Goal: Task Accomplishment & Management: Manage account settings

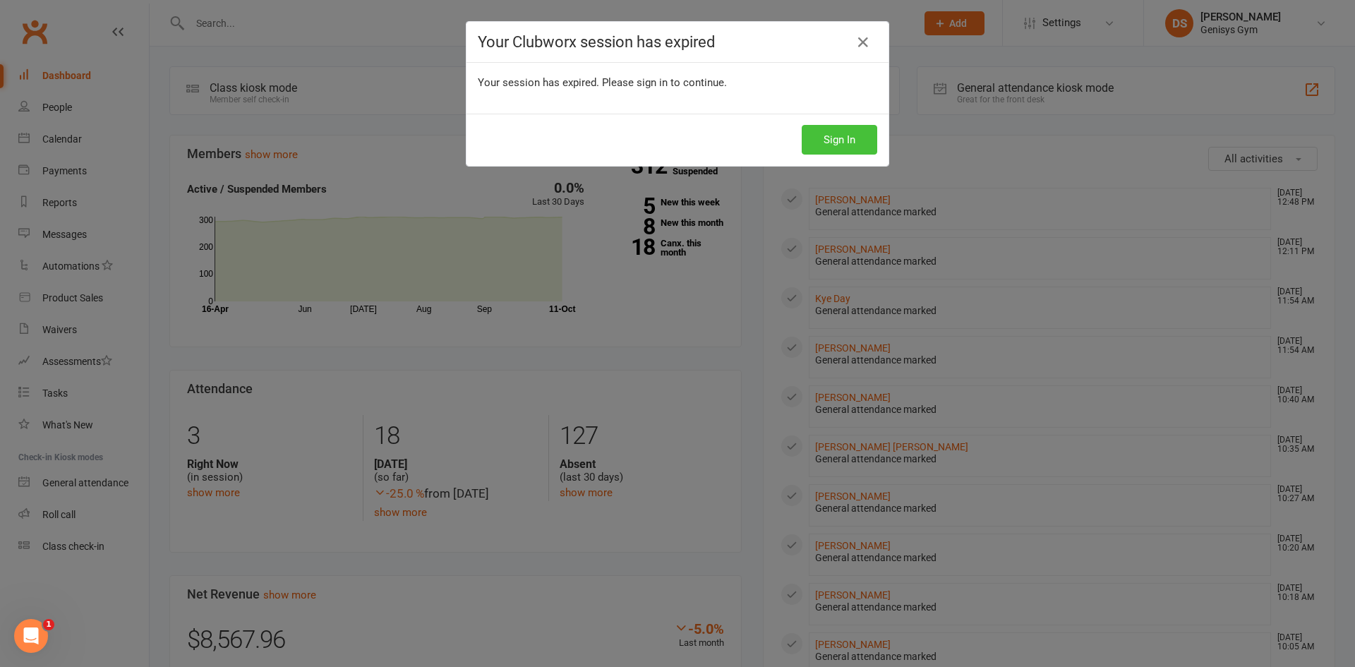
click at [846, 138] on button "Sign In" at bounding box center [840, 140] width 76 height 30
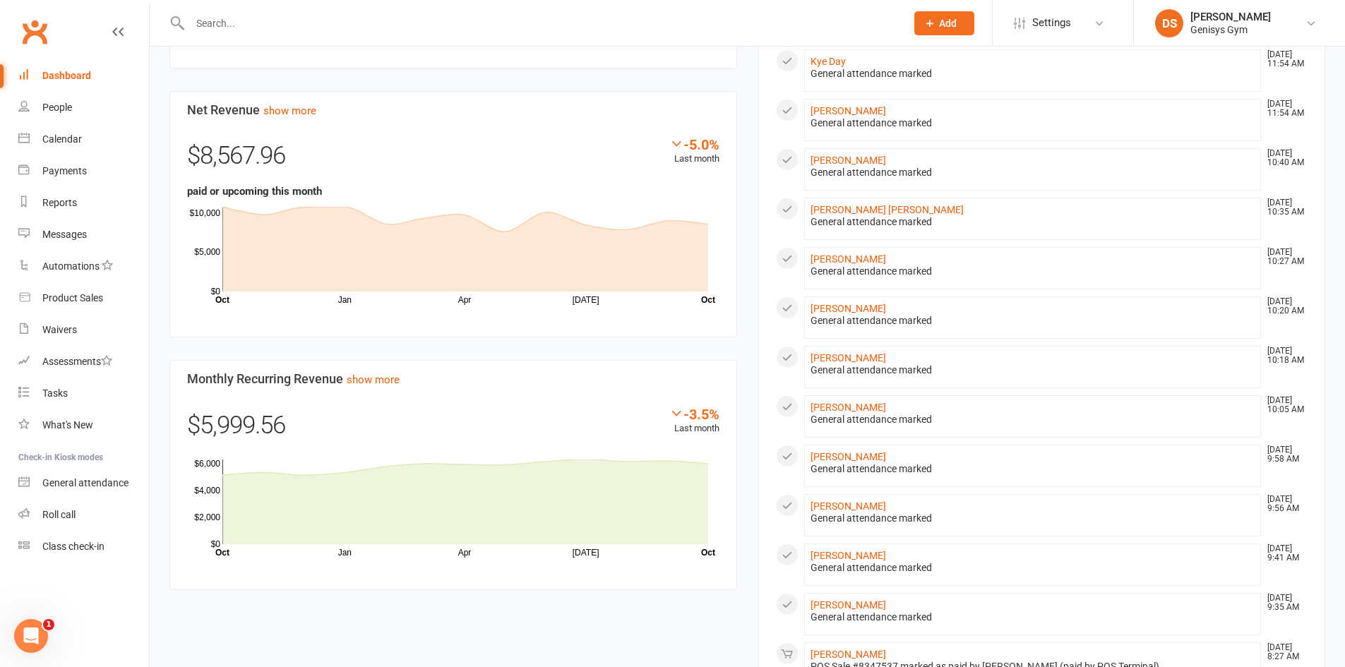
scroll to position [565, 0]
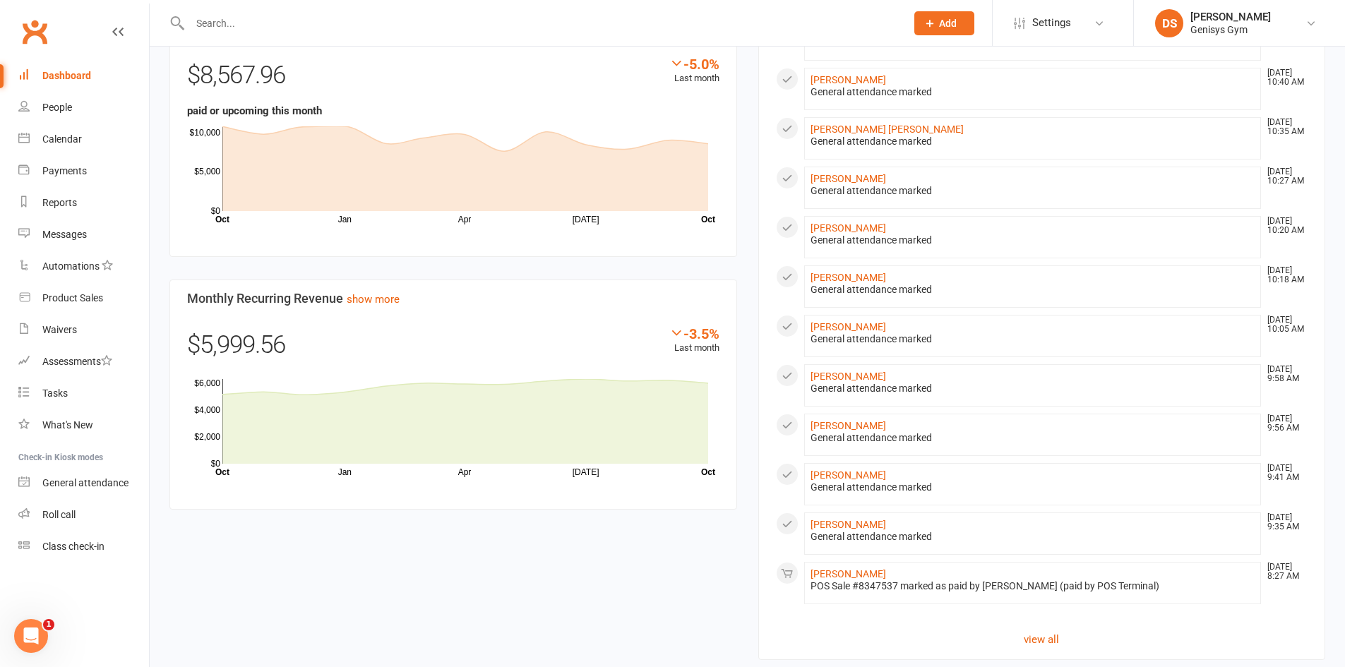
click at [76, 66] on link "Dashboard" at bounding box center [83, 76] width 131 height 32
click at [1285, 614] on section "All activities Recent Activity Eden Lawson Oct 11, 1:39 PM General attendance m…" at bounding box center [1042, 115] width 568 height 1090
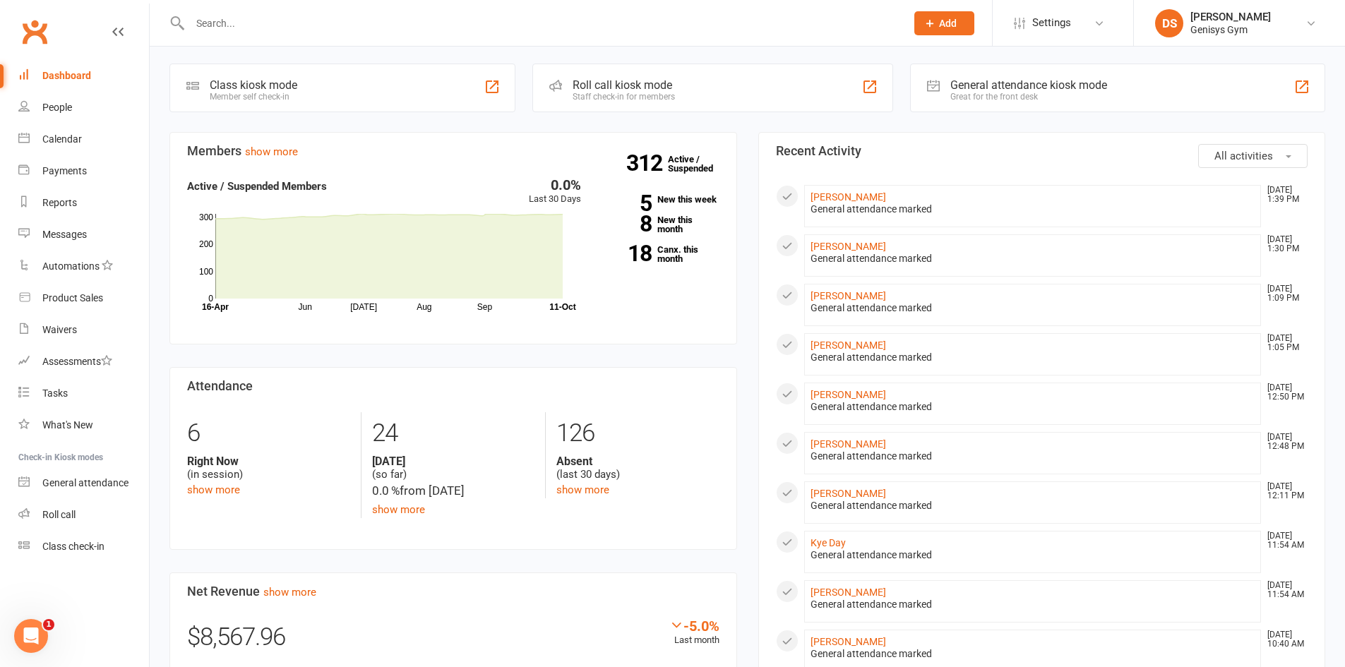
scroll to position [0, 0]
click at [835, 203] on link "Eden Lawson" at bounding box center [848, 199] width 76 height 11
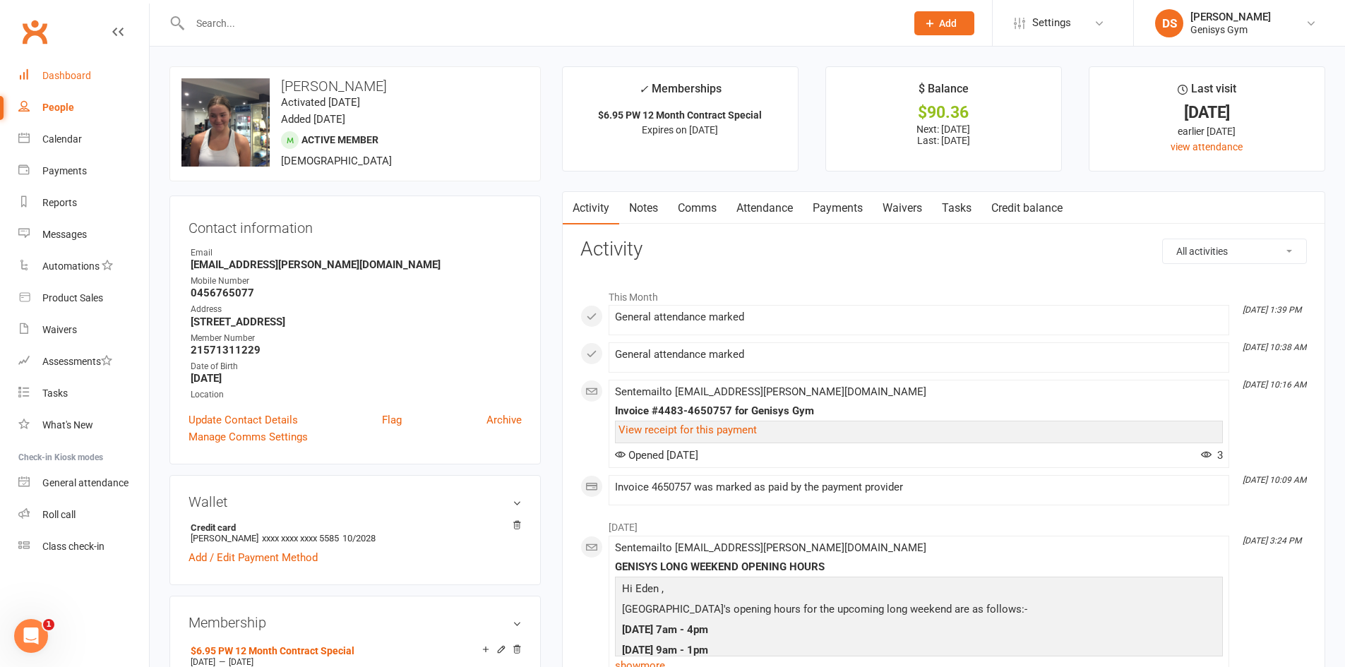
click at [62, 77] on div "Dashboard" at bounding box center [66, 75] width 49 height 11
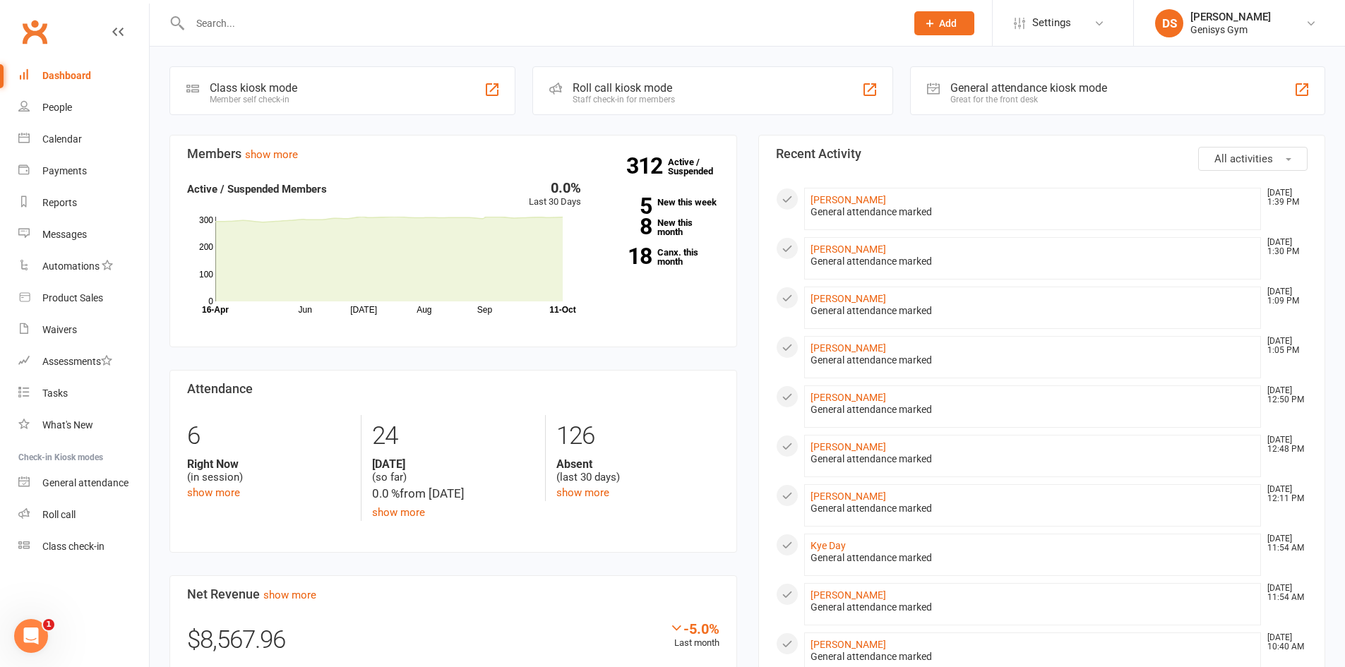
click at [1271, 119] on div "Coming up Today Event/Booking Time Location Trainer Attendees Waitlist No event…" at bounding box center [747, 636] width 1195 height 1178
click at [1323, 216] on section "All activities Recent Activity Eden Lawson Oct 11, 1:39 PM General attendance m…" at bounding box center [1042, 680] width 568 height 1090
click at [1072, 635] on li "Aidan DeBattista Oct 11, 10:40 AM General attendance marked" at bounding box center [1032, 653] width 457 height 42
click at [208, 20] on input "text" at bounding box center [541, 23] width 710 height 20
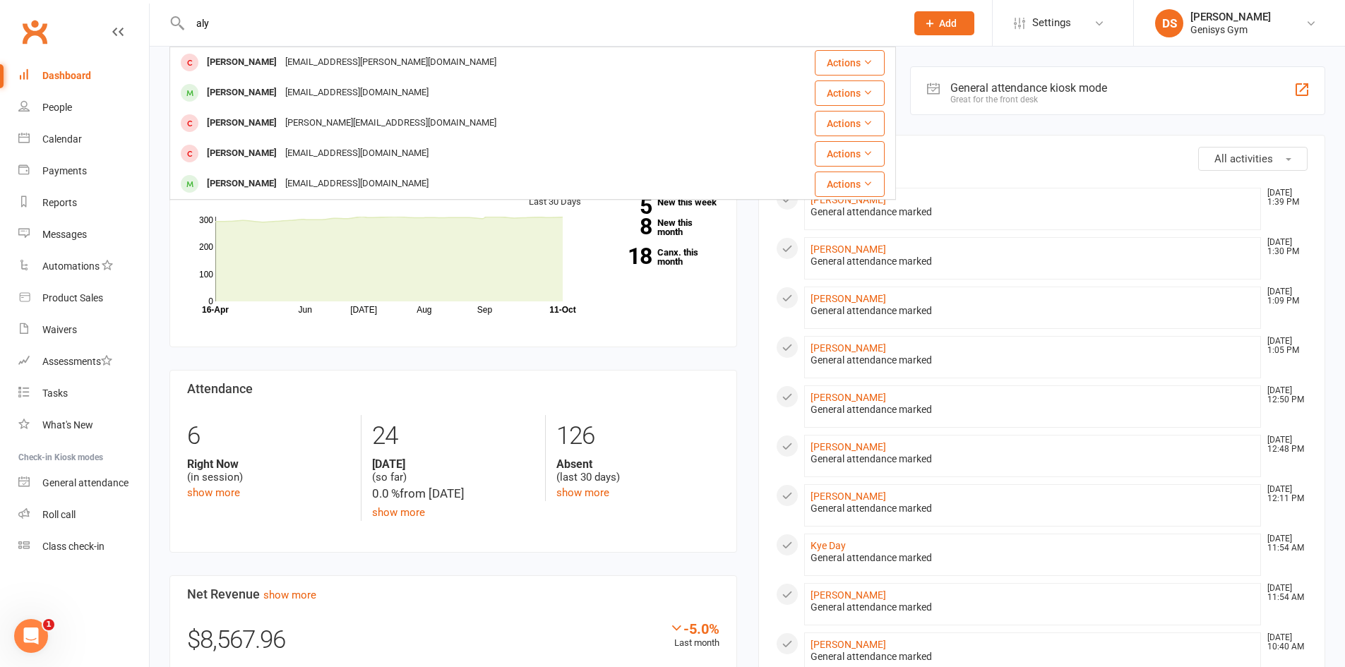
click at [261, 35] on div "aly Alyssa Murray alyssa.murray@hotmail.com Actions Lexi Daly amandalucydaly@gm…" at bounding box center [532, 23] width 726 height 46
click at [256, 26] on input "aly" at bounding box center [541, 23] width 710 height 20
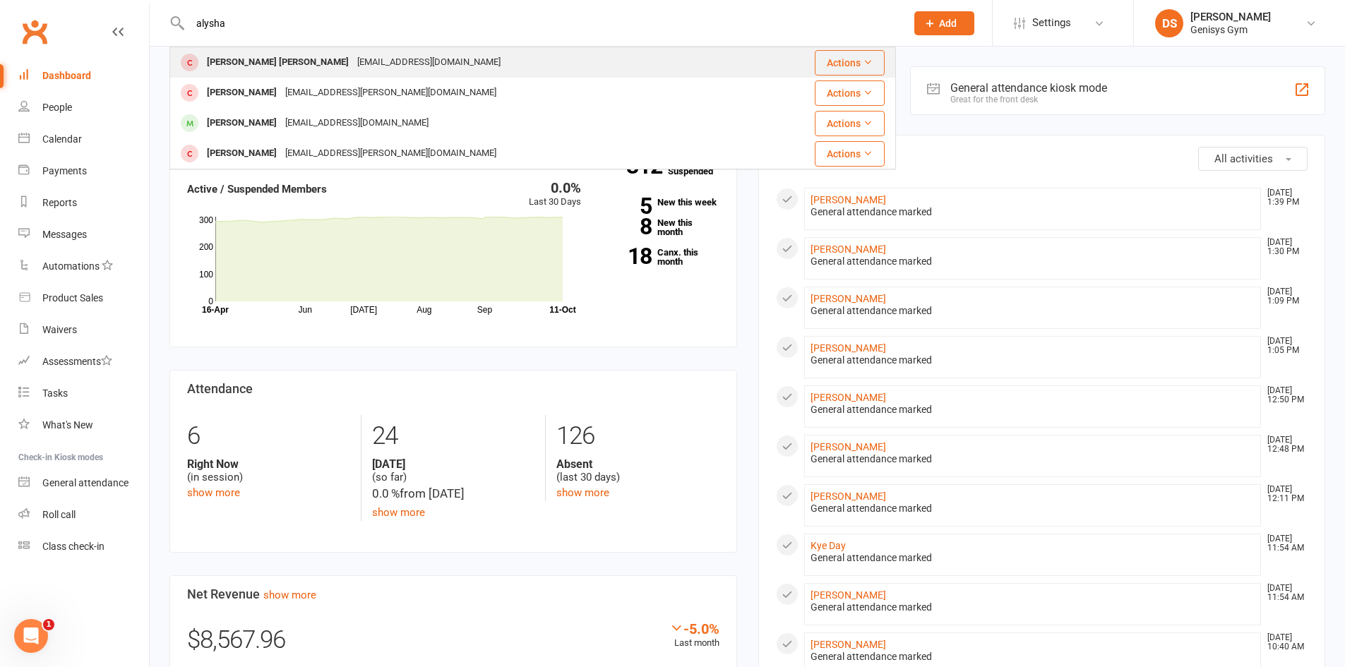
type input "alysha"
click at [283, 64] on div "[PERSON_NAME] [PERSON_NAME]" at bounding box center [278, 62] width 150 height 20
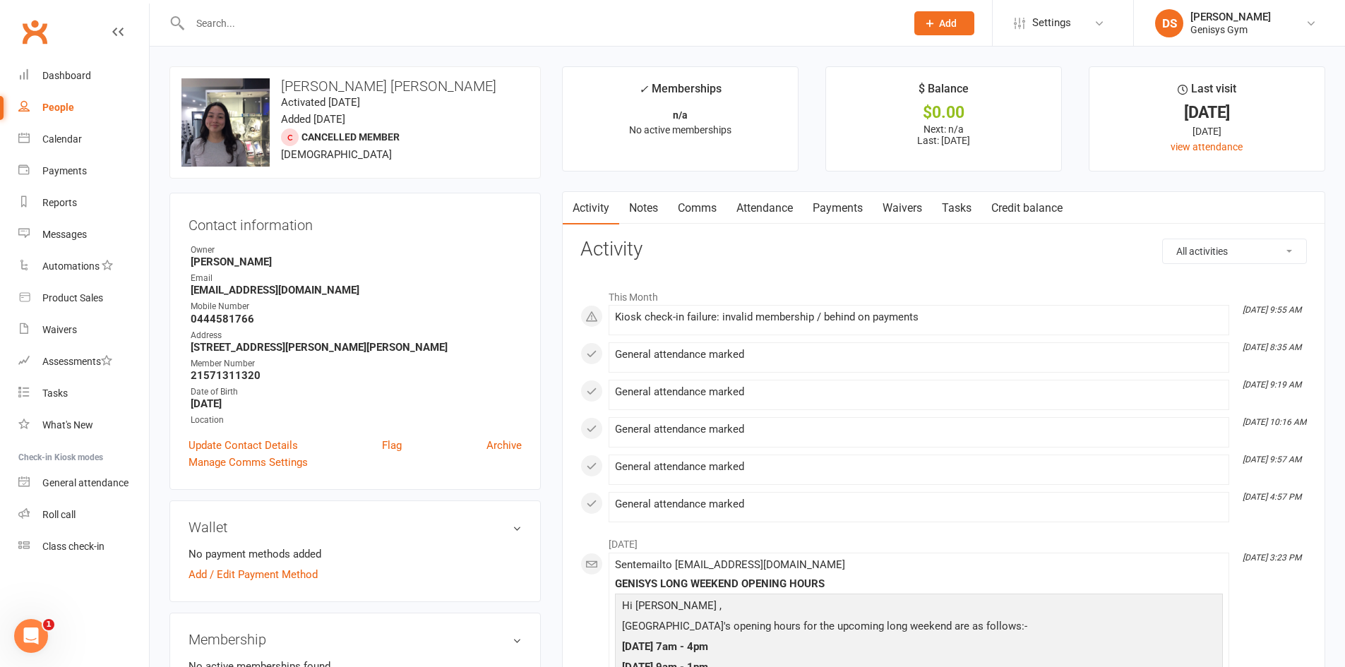
click at [856, 209] on link "Payments" at bounding box center [838, 208] width 70 height 32
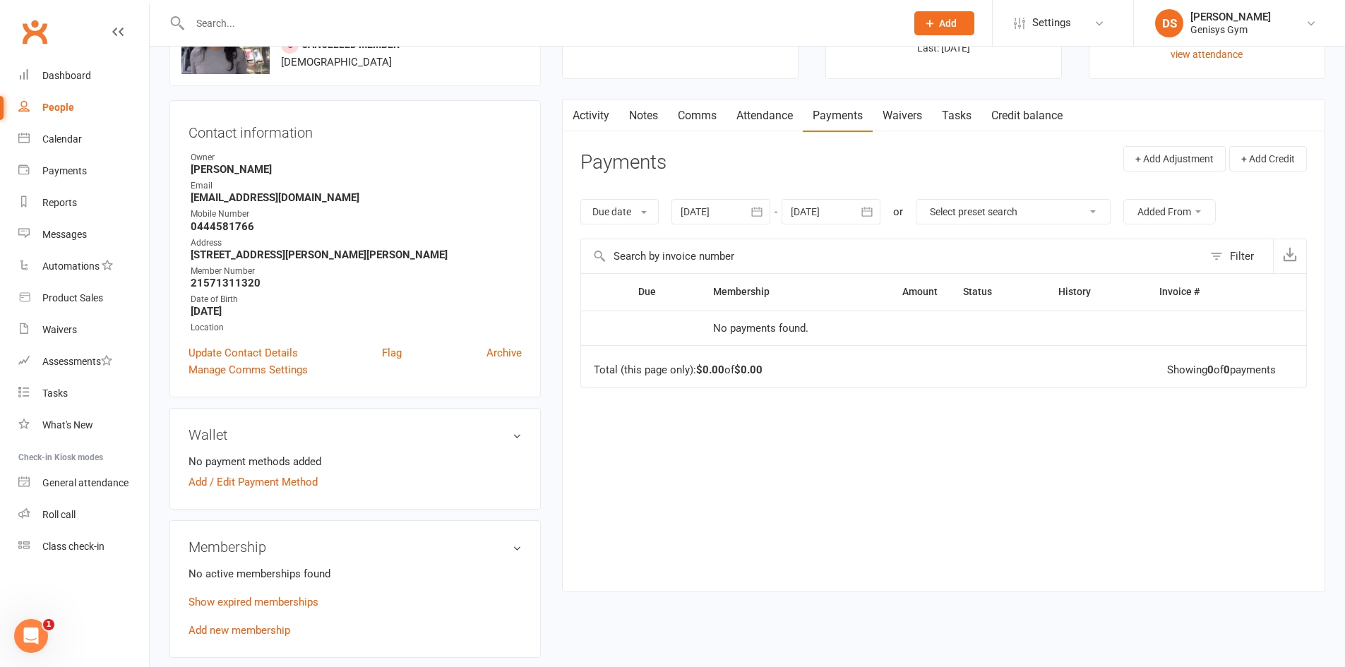
scroll to position [282, 0]
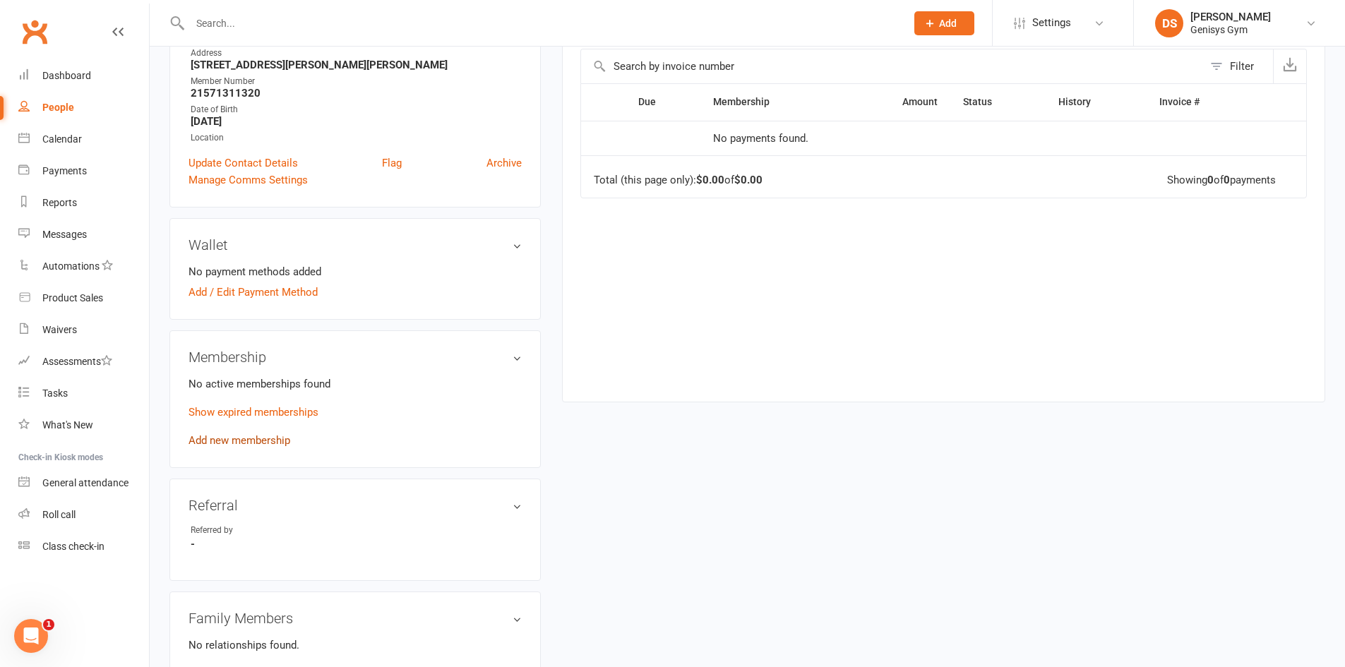
click at [263, 440] on link "Add new membership" at bounding box center [239, 440] width 102 height 13
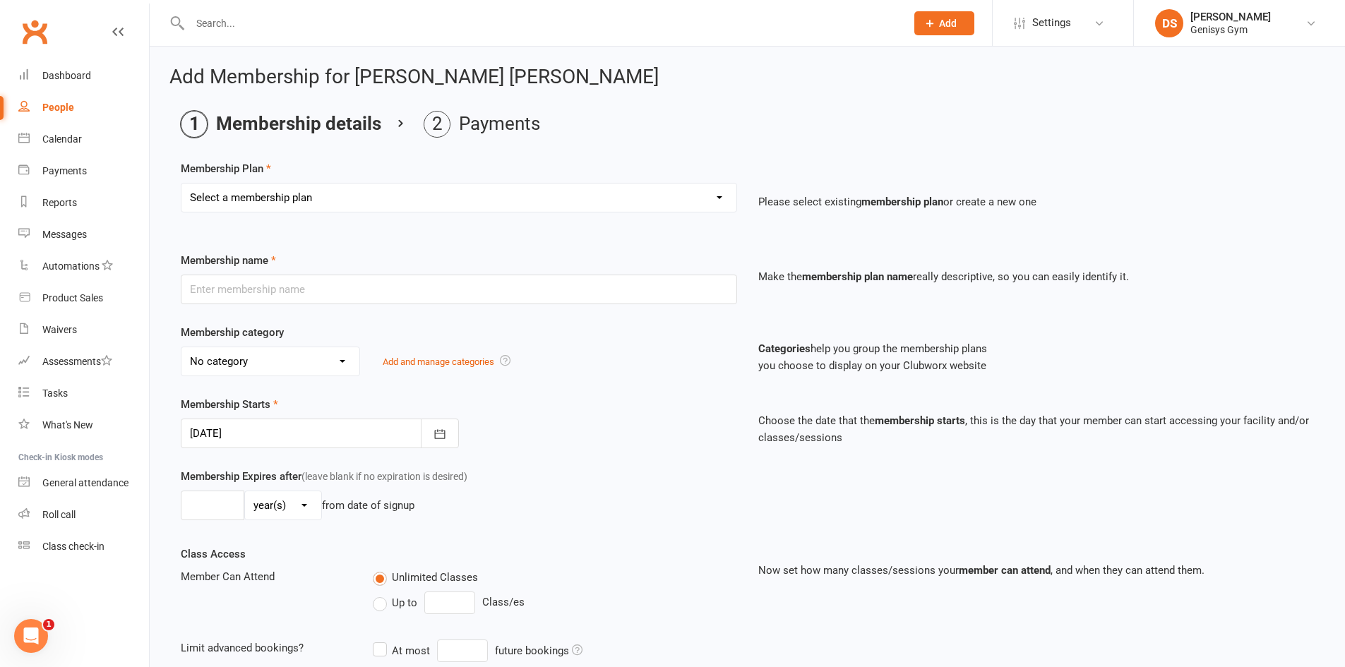
click at [368, 193] on select "Select a membership plan Create new Membership Plan 12 Month Membership Christm…" at bounding box center [458, 198] width 555 height 28
select select "35"
click at [181, 184] on select "Select a membership plan Create new Membership Plan 12 Month Membership Christm…" at bounding box center [458, 198] width 555 height 28
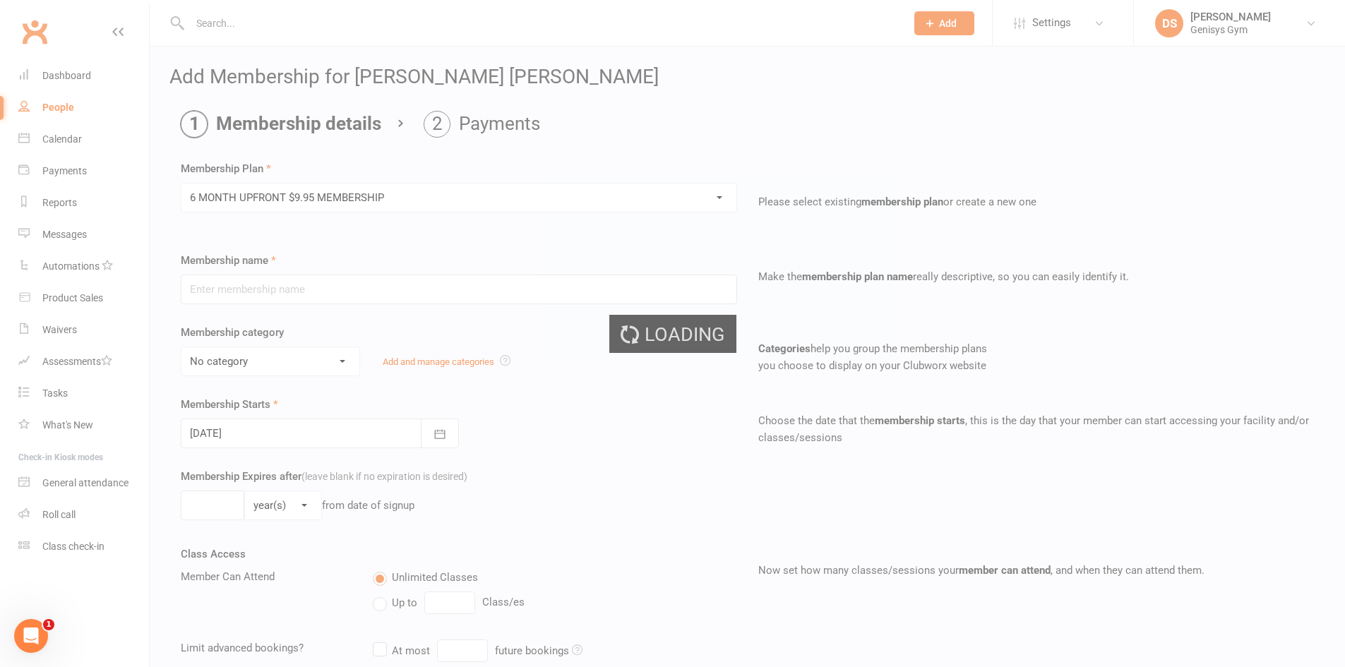
type input "6 MONTH UPFRONT $9.95 MEMBERSHIP"
select select "4"
type input "6"
select select "2"
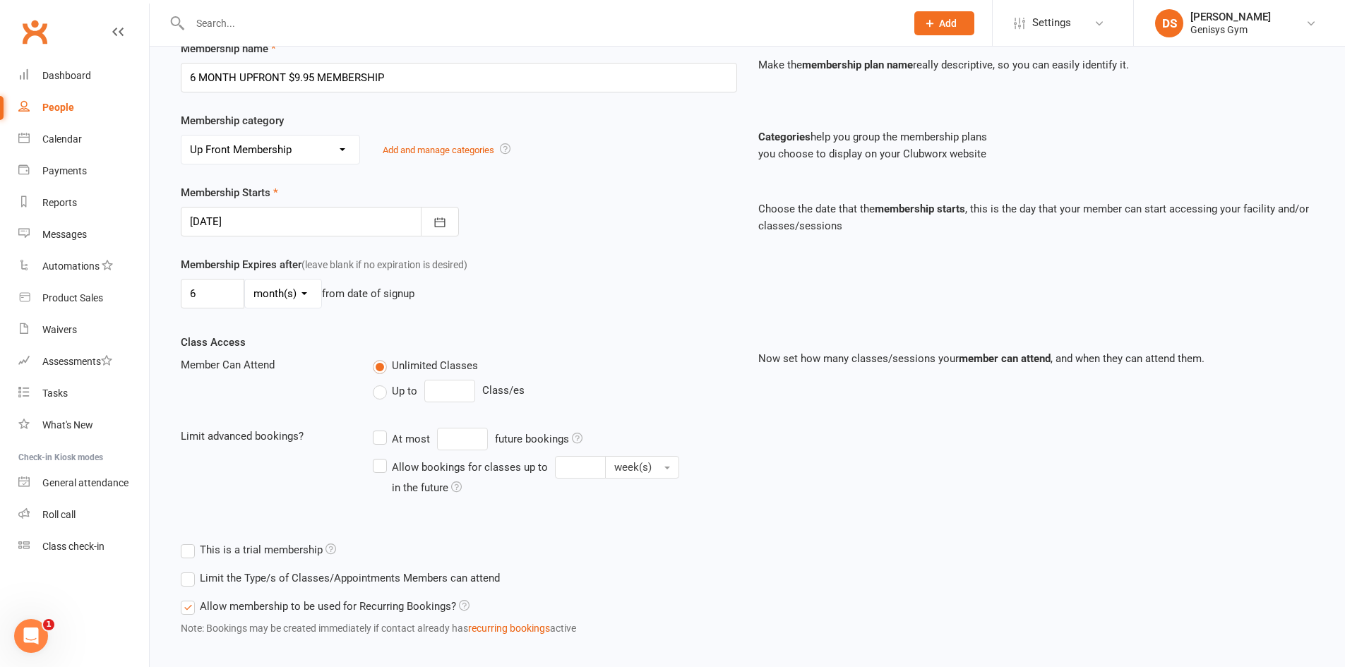
scroll to position [285, 0]
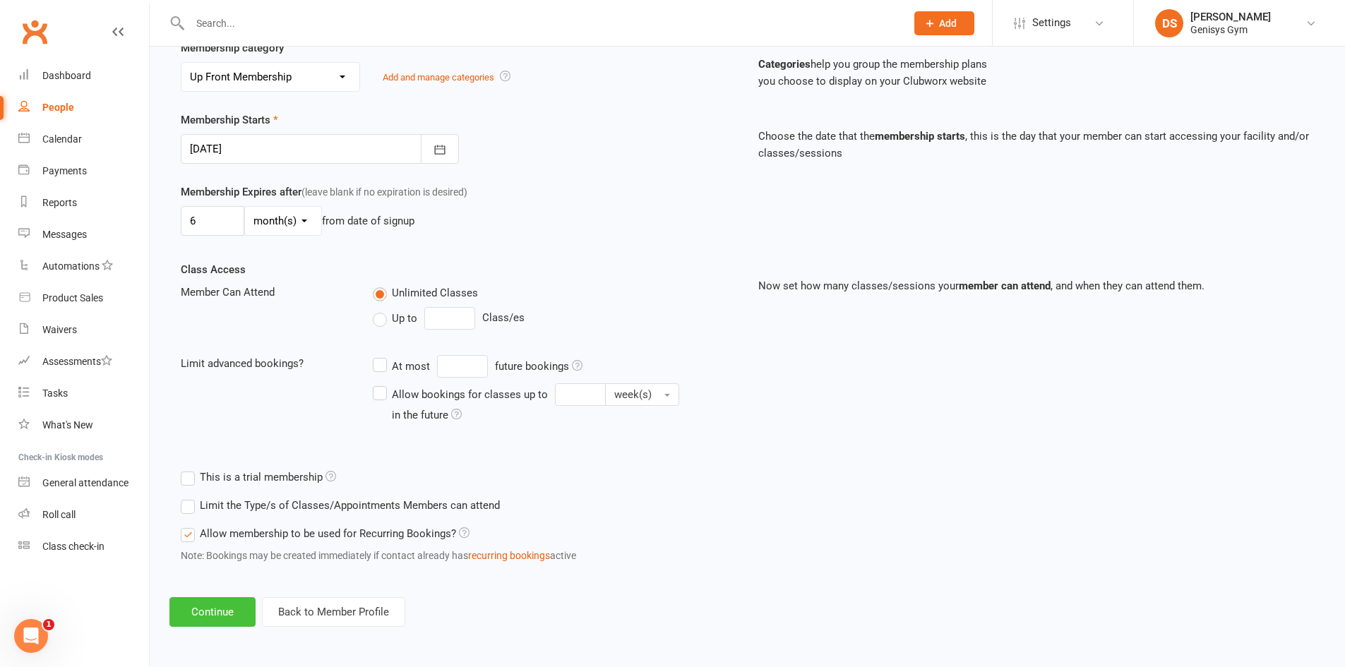
click at [196, 603] on button "Continue" at bounding box center [212, 612] width 86 height 30
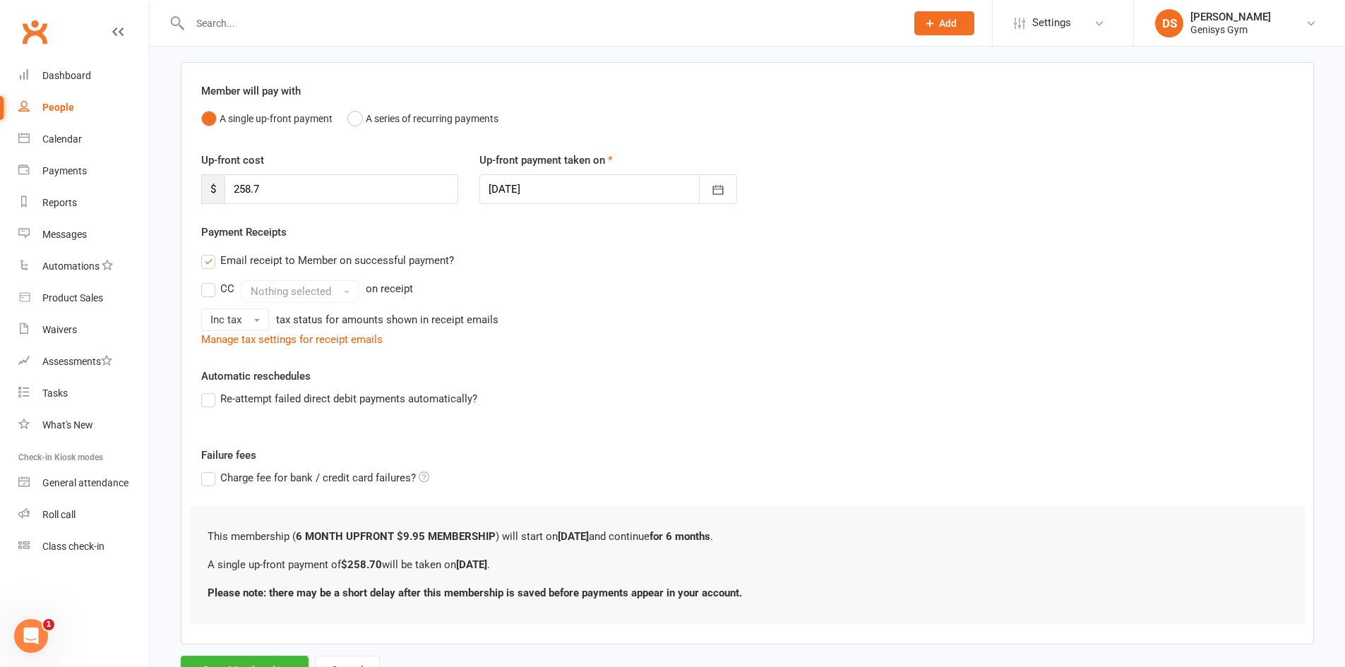
scroll to position [158, 0]
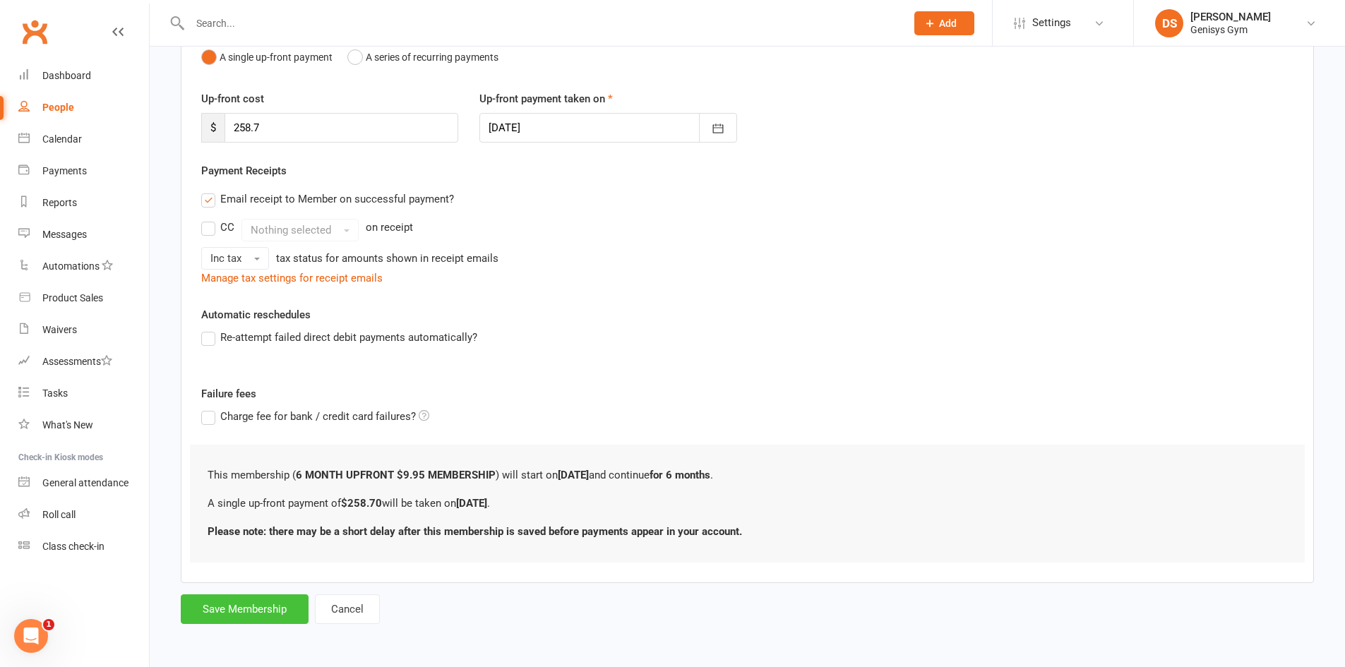
click at [255, 608] on button "Save Membership" at bounding box center [245, 609] width 128 height 30
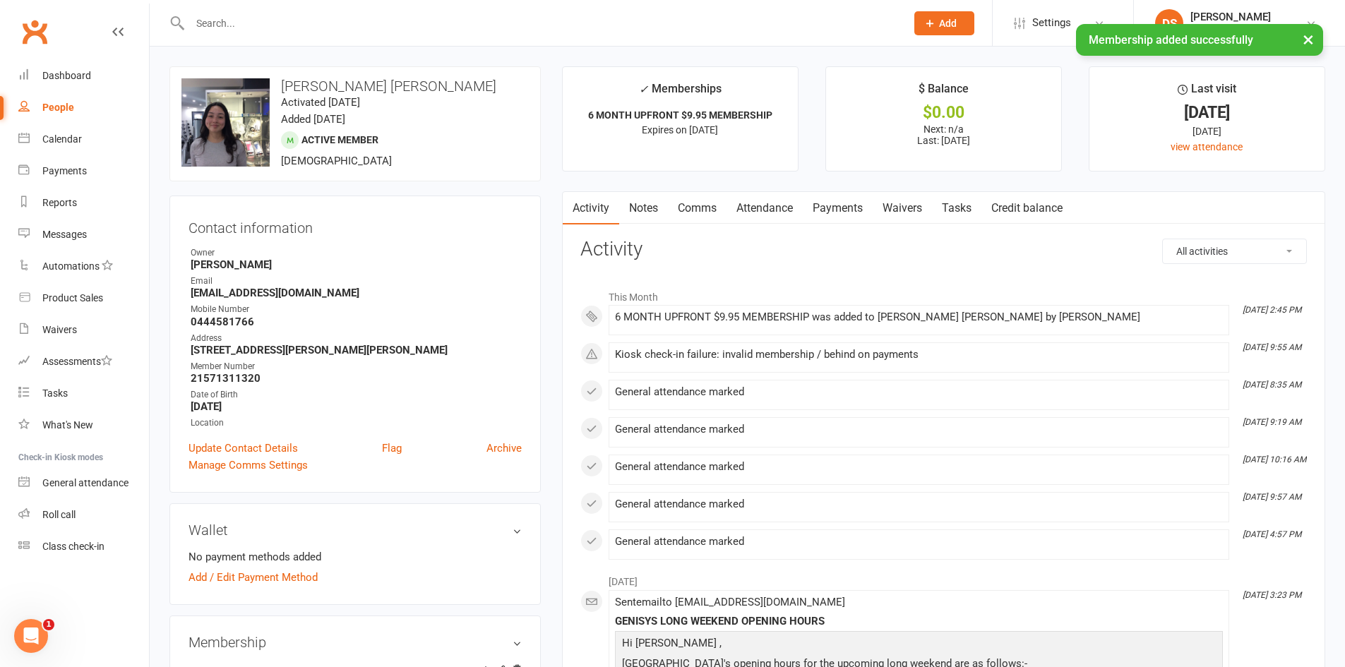
click at [837, 215] on link "Payments" at bounding box center [838, 208] width 70 height 32
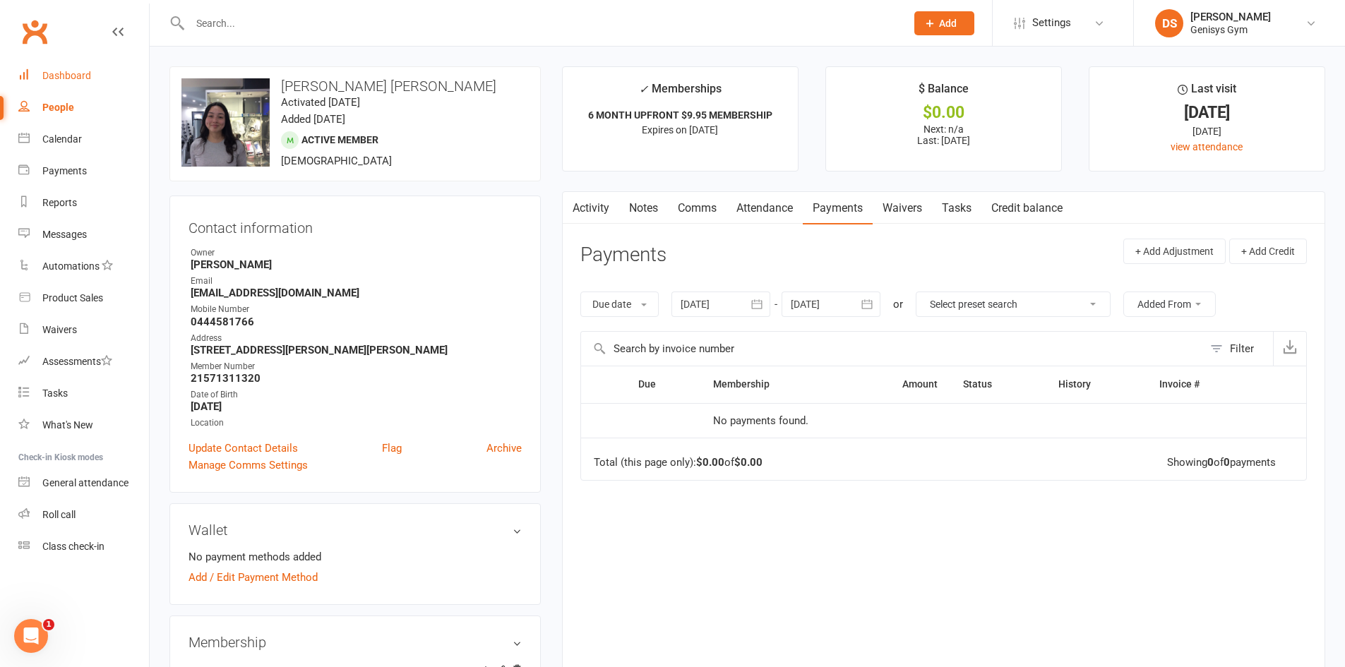
click at [68, 70] on div "Dashboard" at bounding box center [66, 75] width 49 height 11
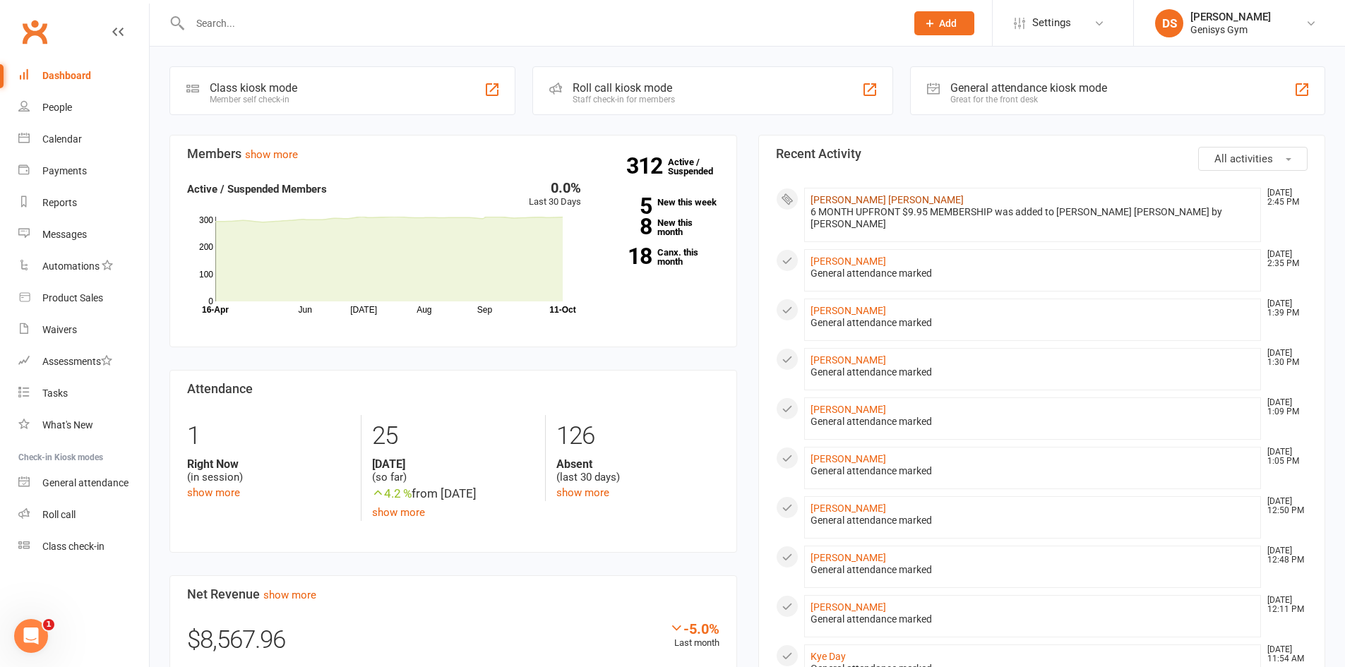
click at [911, 202] on link "[PERSON_NAME] [PERSON_NAME]" at bounding box center [886, 199] width 153 height 11
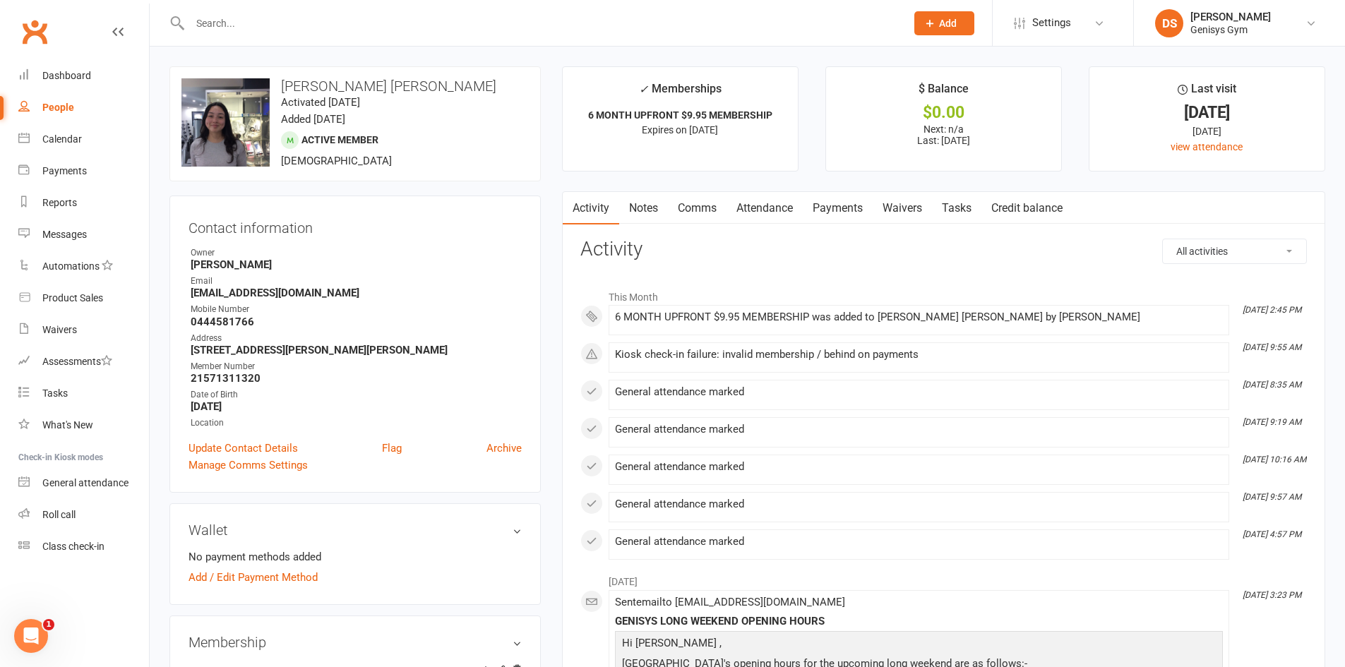
click at [857, 211] on link "Payments" at bounding box center [838, 208] width 70 height 32
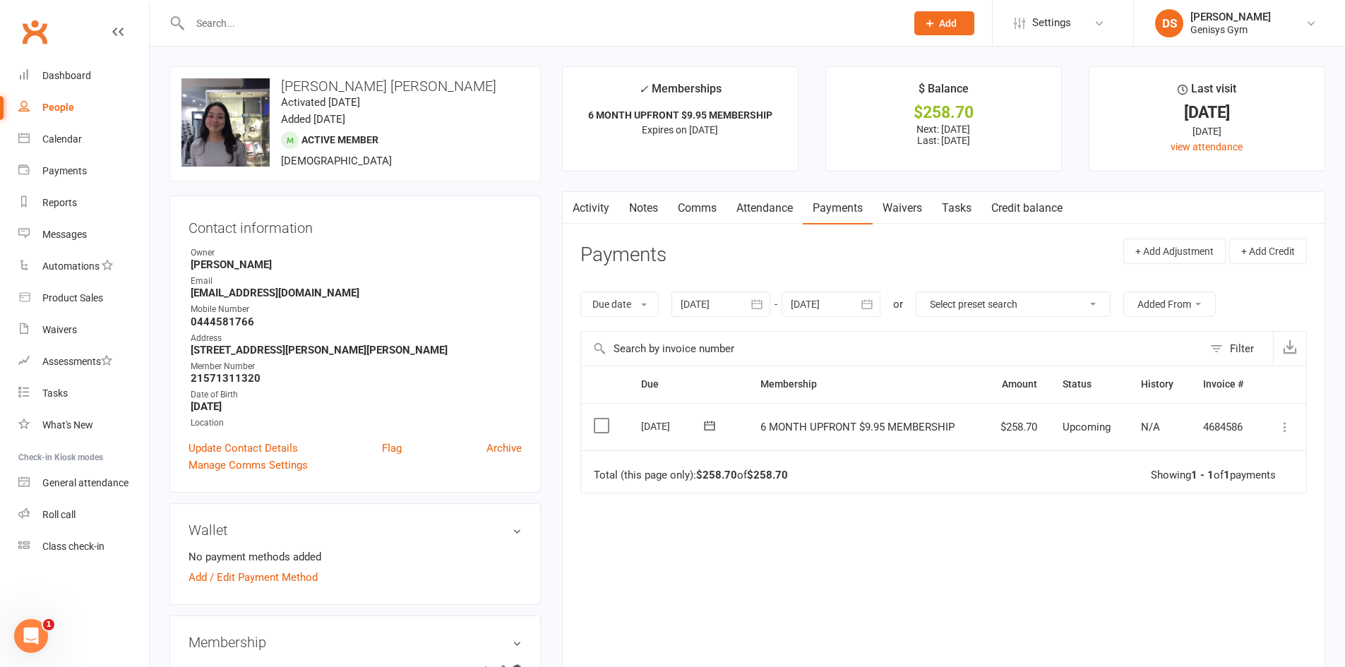
click at [1286, 424] on icon at bounding box center [1285, 427] width 14 height 14
click at [1241, 491] on link "Mark as Paid (POS)" at bounding box center [1223, 483] width 140 height 28
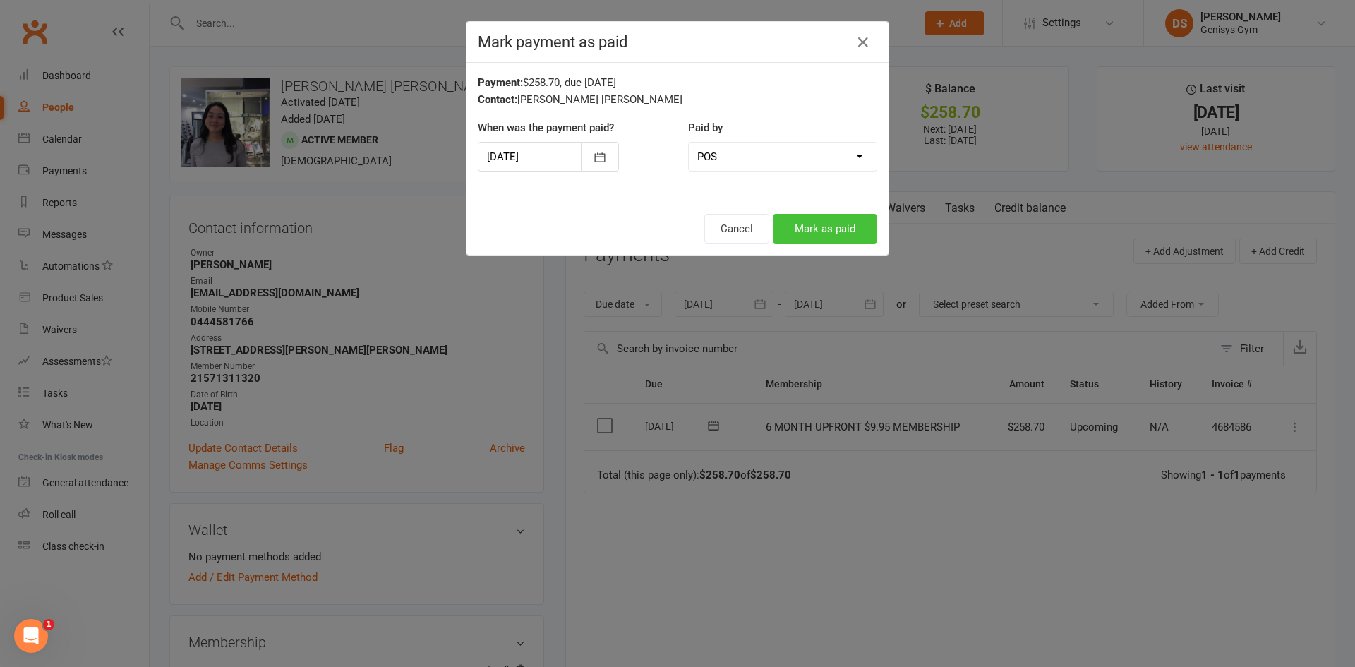
click at [809, 229] on button "Mark as paid" at bounding box center [825, 229] width 104 height 30
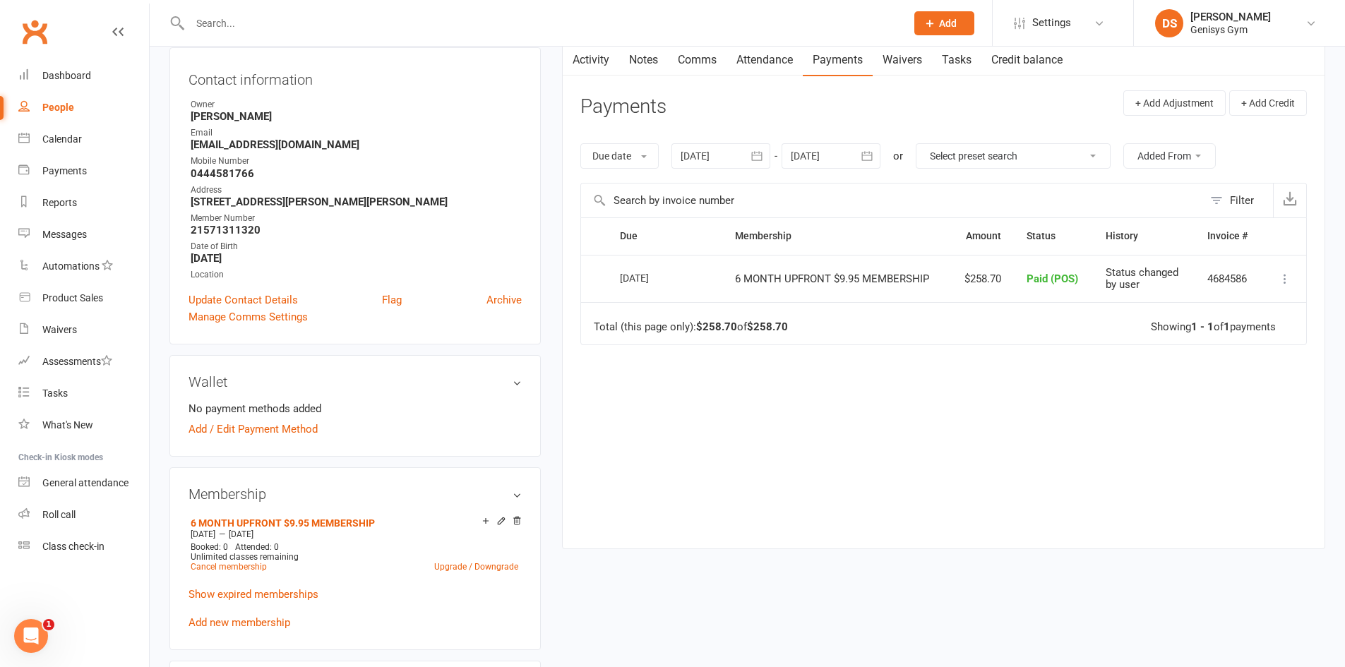
scroll to position [353, 0]
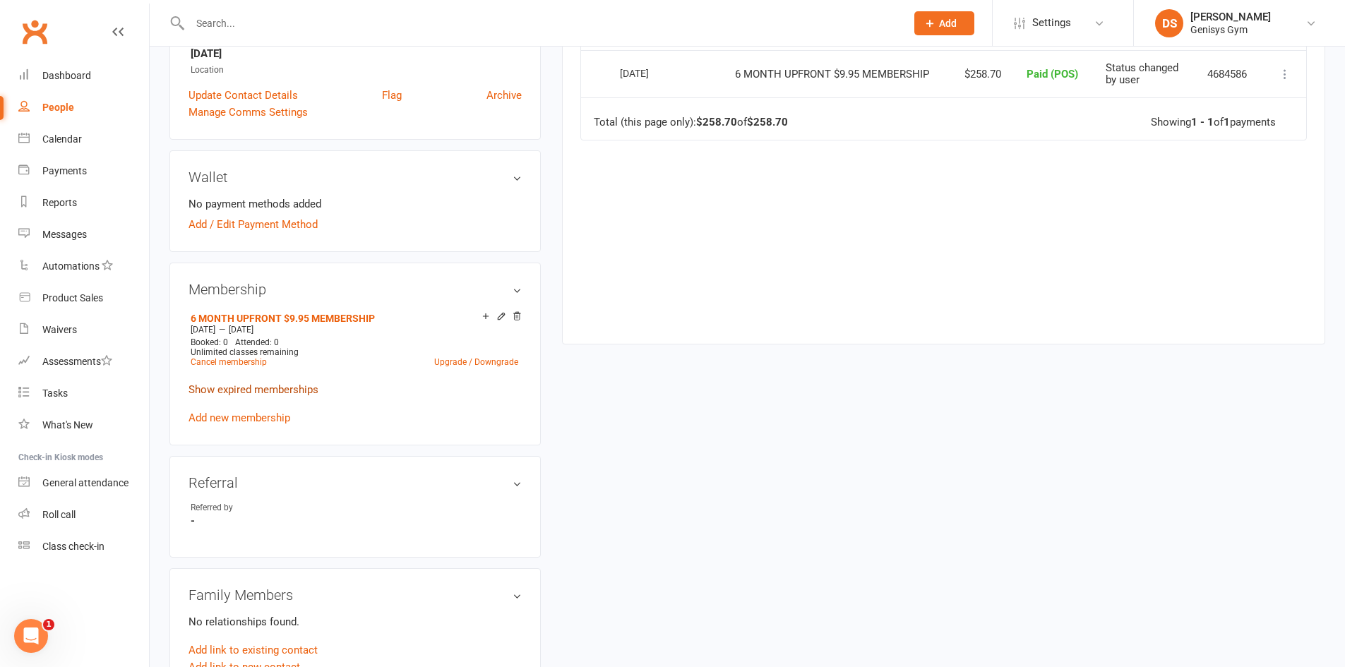
click at [308, 395] on p "Show expired memberships" at bounding box center [354, 389] width 333 height 17
click at [301, 388] on link "Show expired memberships" at bounding box center [253, 389] width 130 height 13
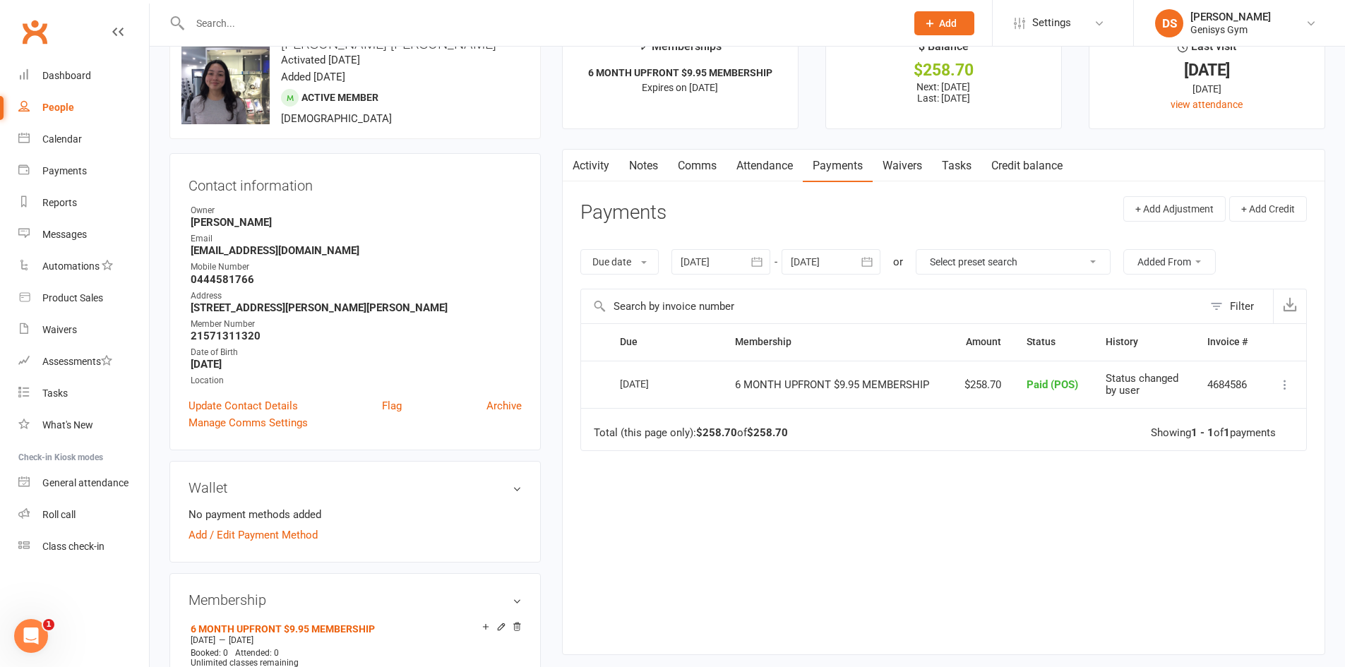
scroll to position [0, 0]
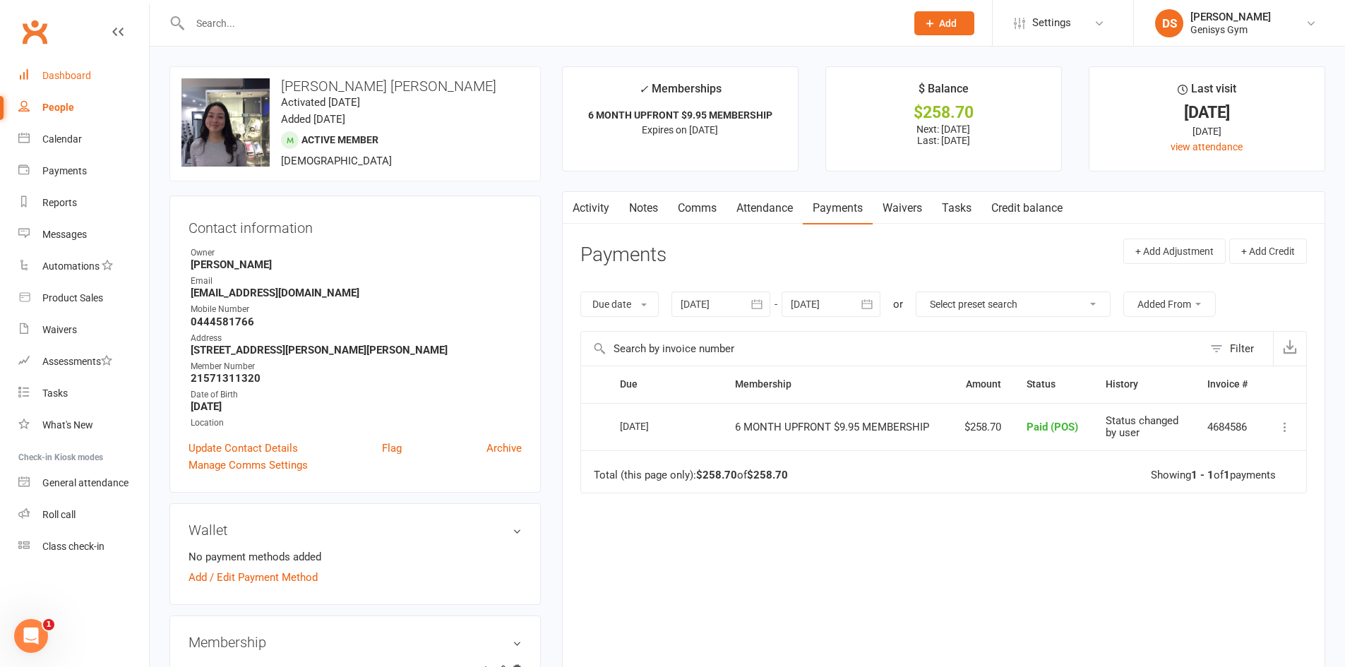
click at [102, 66] on link "Dashboard" at bounding box center [83, 76] width 131 height 32
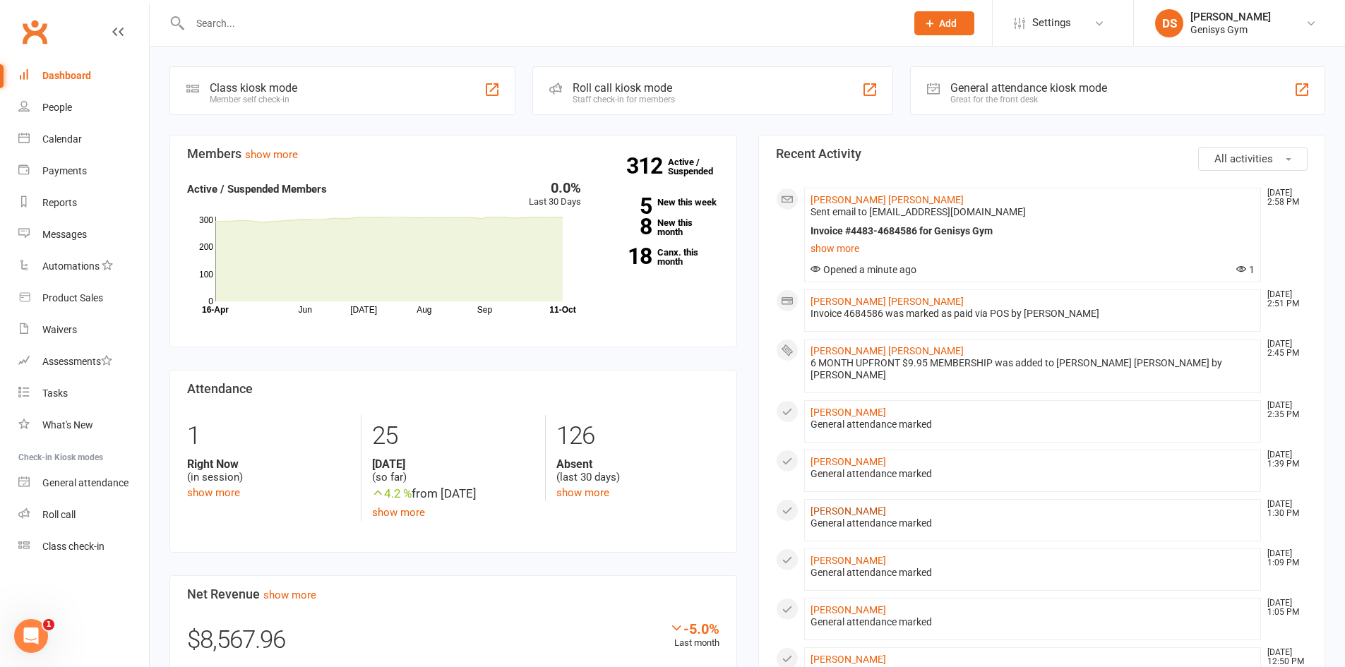
click at [846, 505] on link "[PERSON_NAME]" at bounding box center [848, 510] width 76 height 11
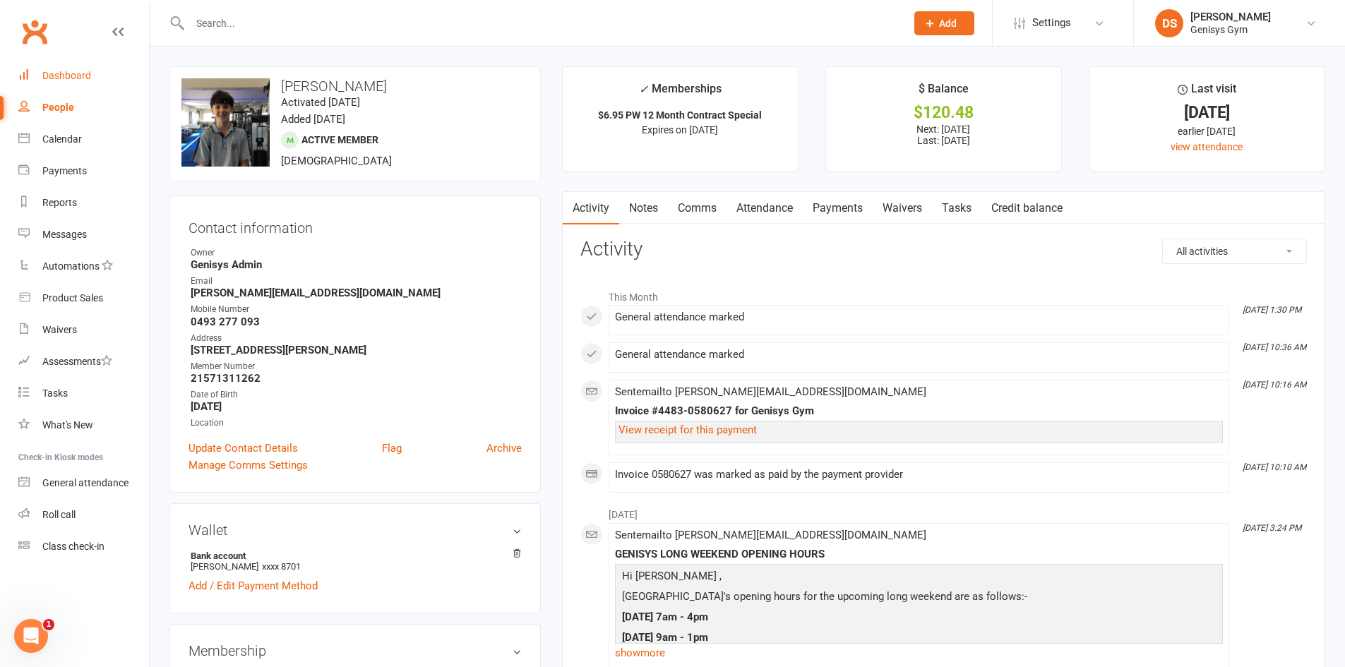
click at [75, 80] on div "Dashboard" at bounding box center [66, 75] width 49 height 11
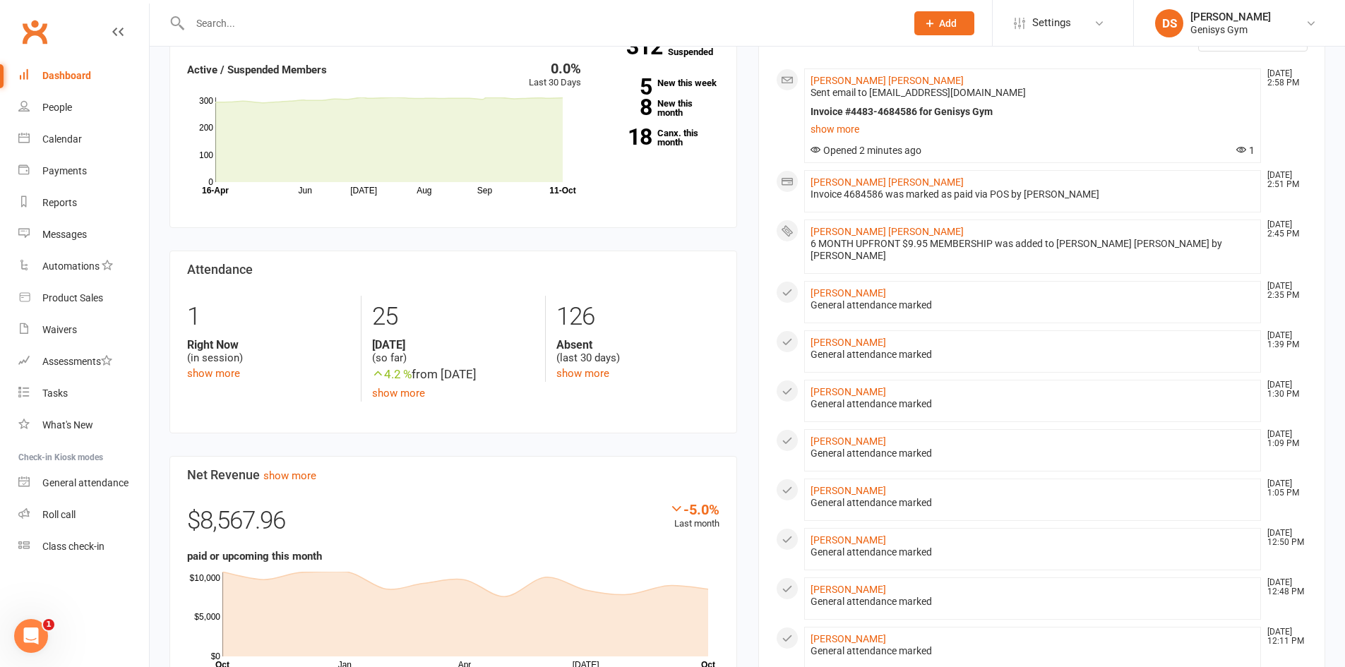
scroll to position [212, 0]
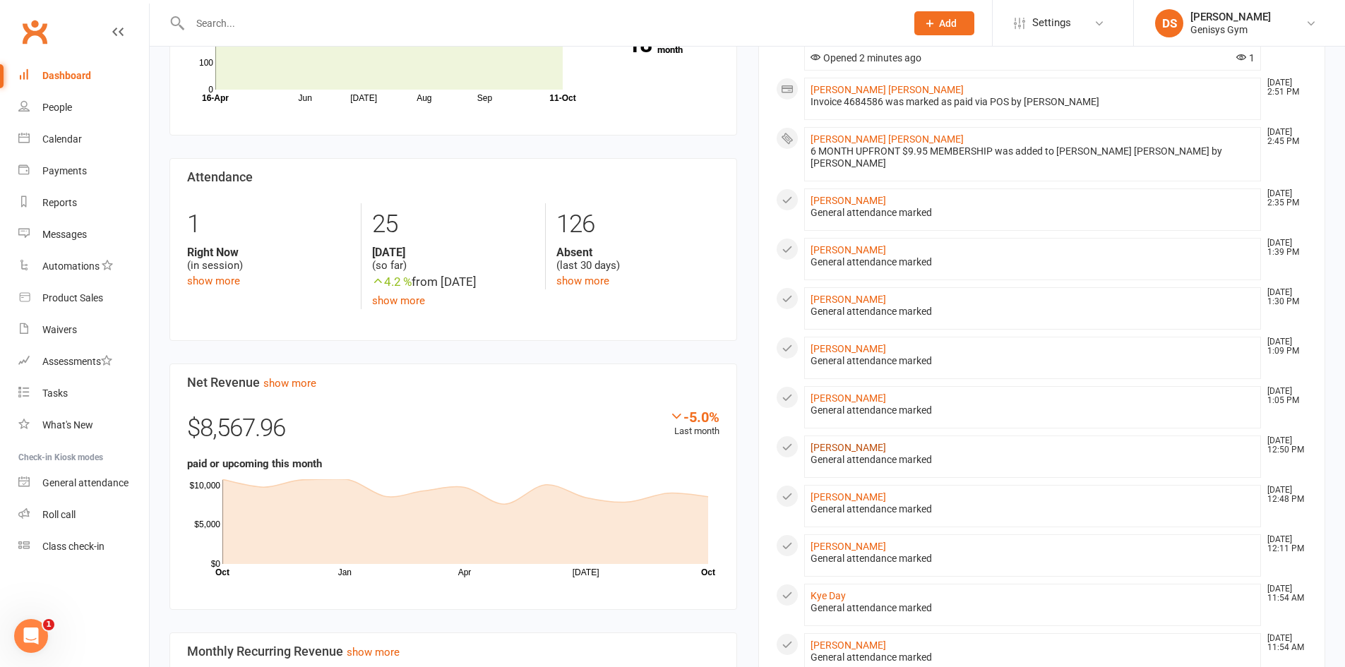
click at [877, 442] on link "[PERSON_NAME]" at bounding box center [848, 447] width 76 height 11
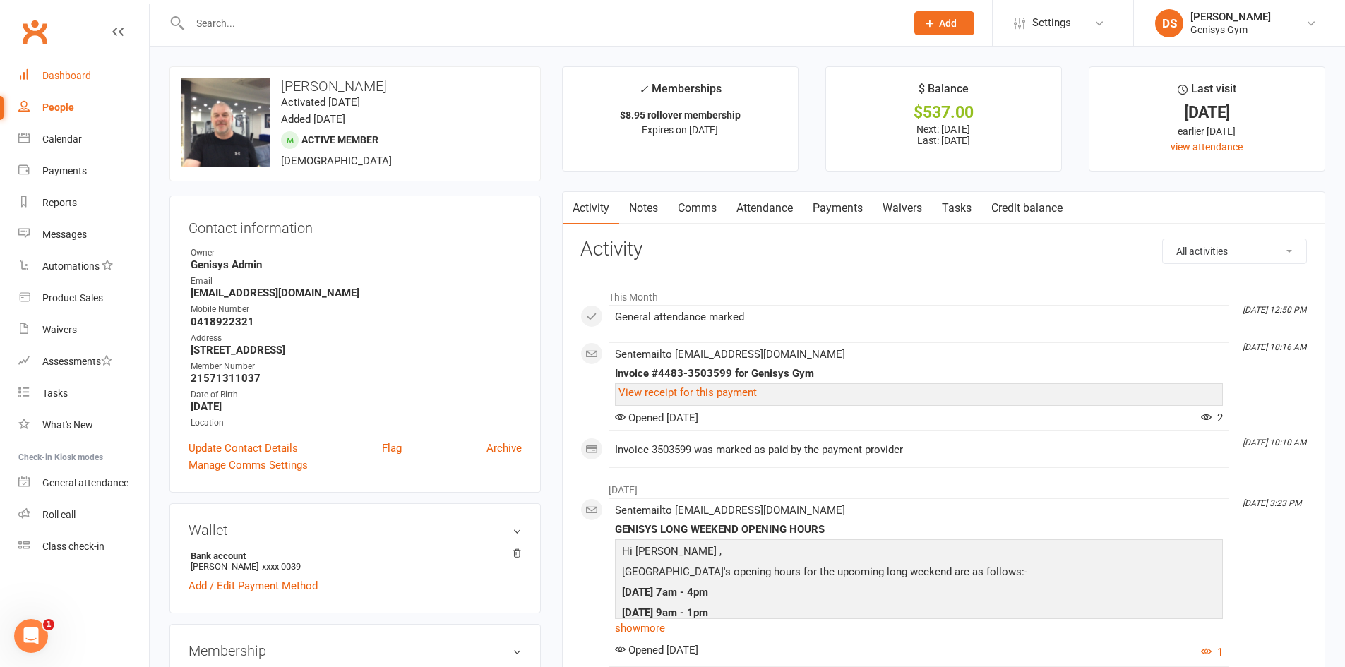
click at [68, 71] on div "Dashboard" at bounding box center [66, 75] width 49 height 11
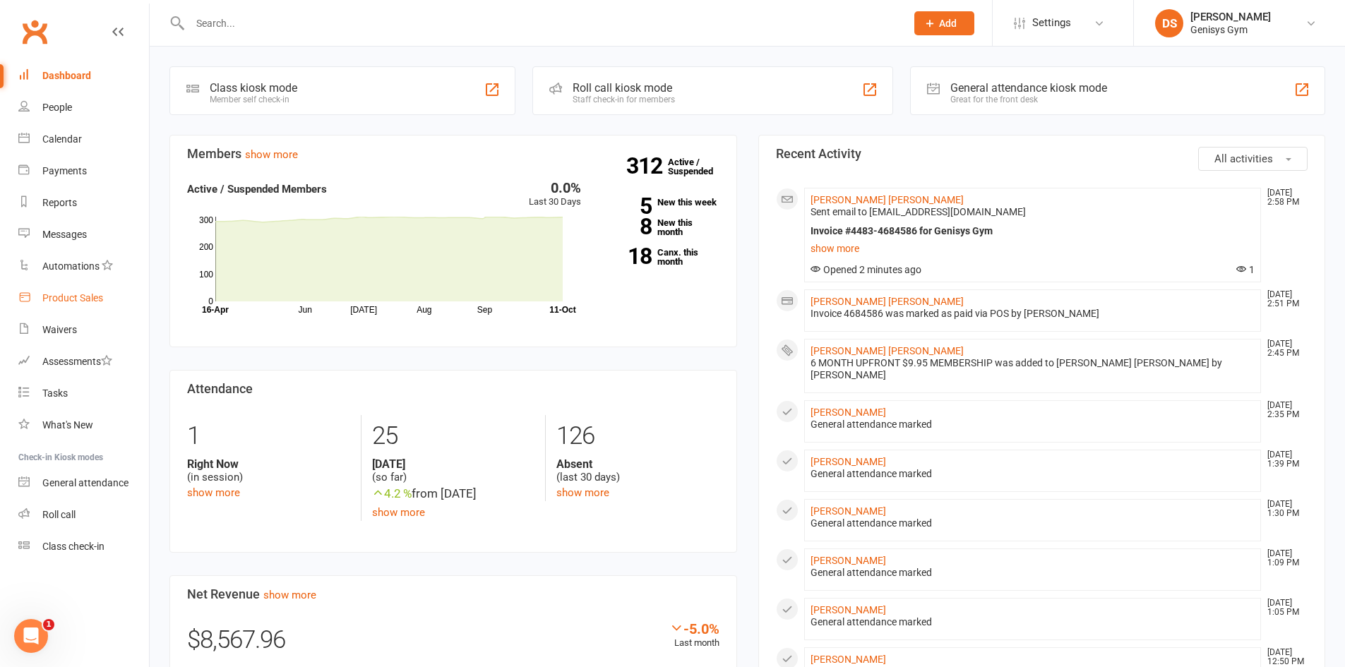
click at [83, 296] on div "Product Sales" at bounding box center [72, 297] width 61 height 11
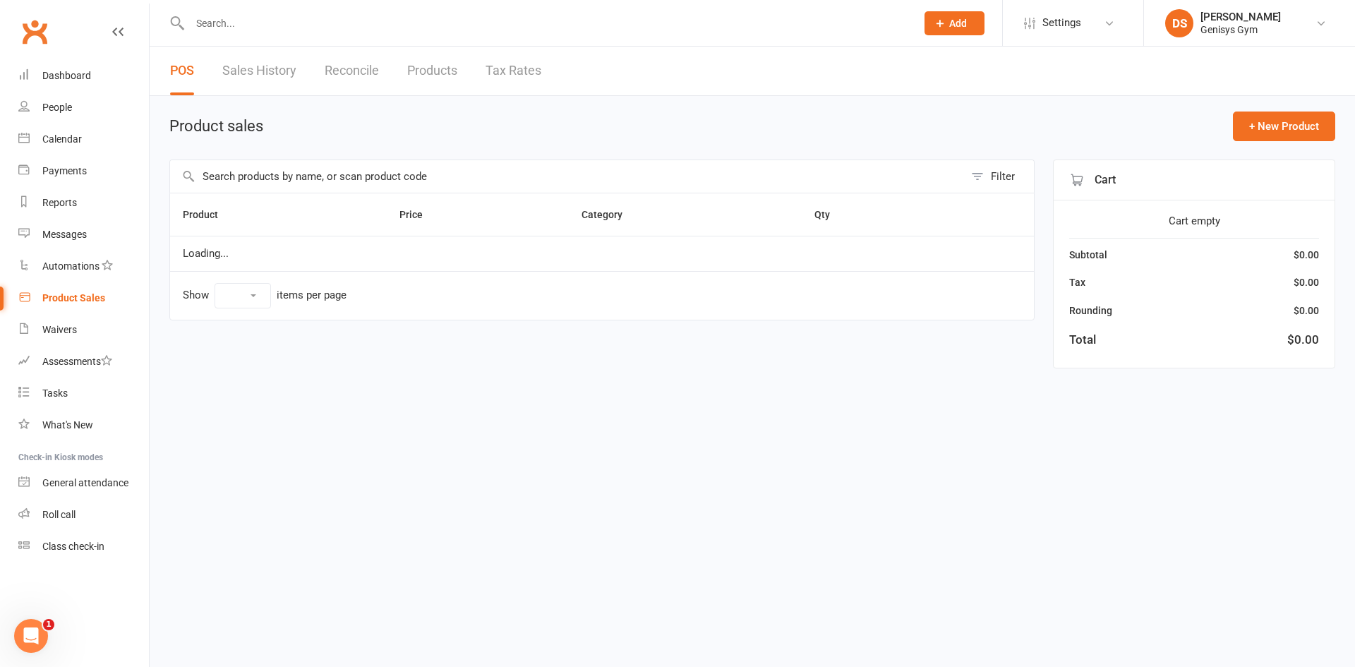
select select "10"
click at [257, 71] on link "Sales History" at bounding box center [259, 71] width 74 height 49
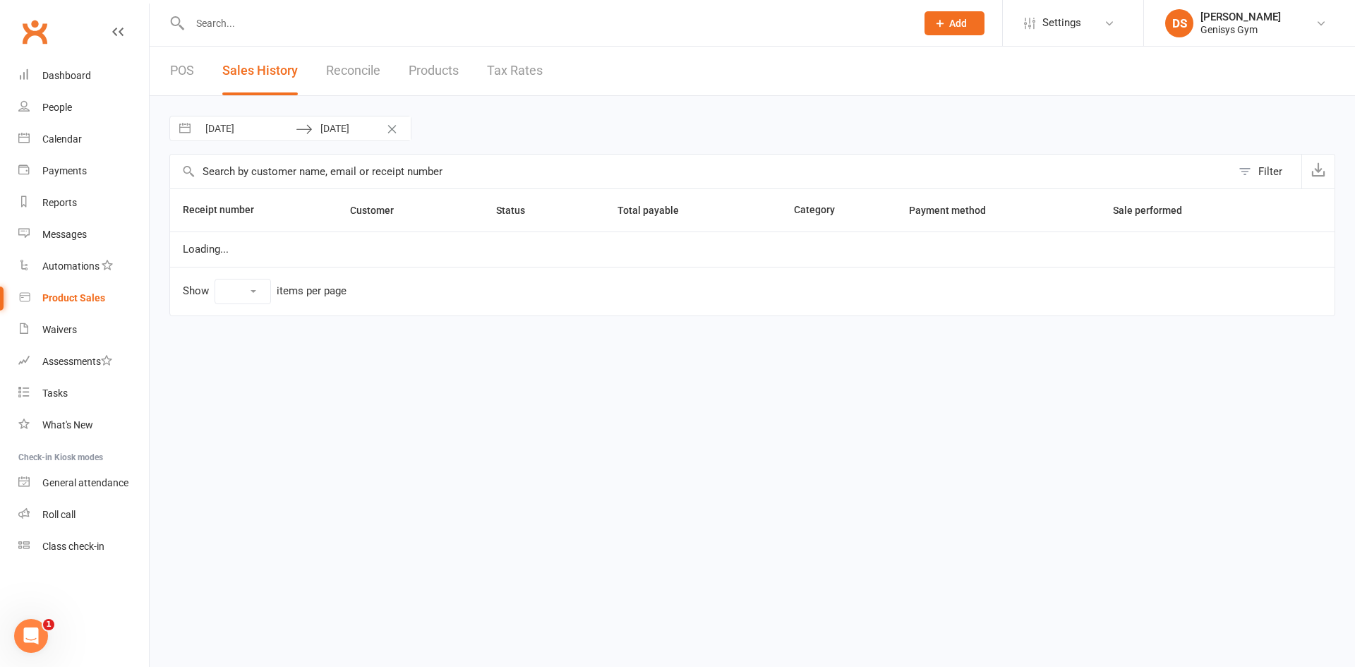
select select "25"
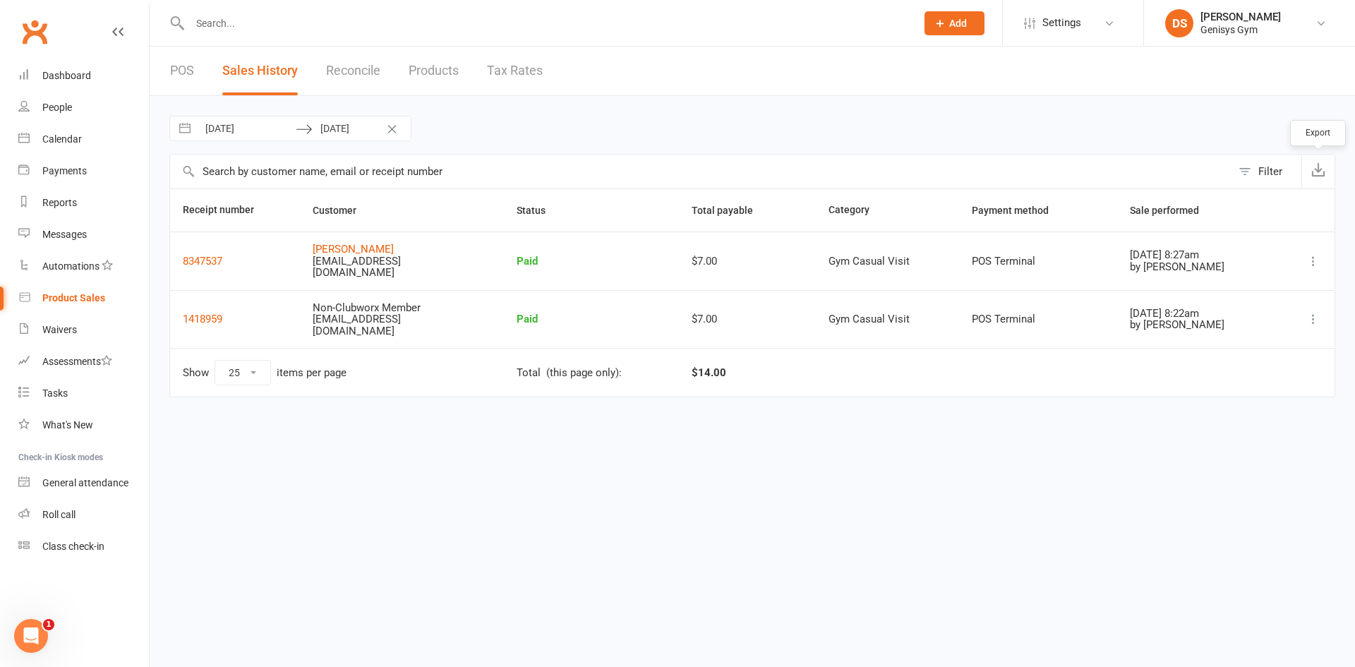
click at [1314, 174] on icon "button" at bounding box center [1319, 169] width 14 height 14
click at [58, 196] on link "Reports" at bounding box center [83, 203] width 131 height 32
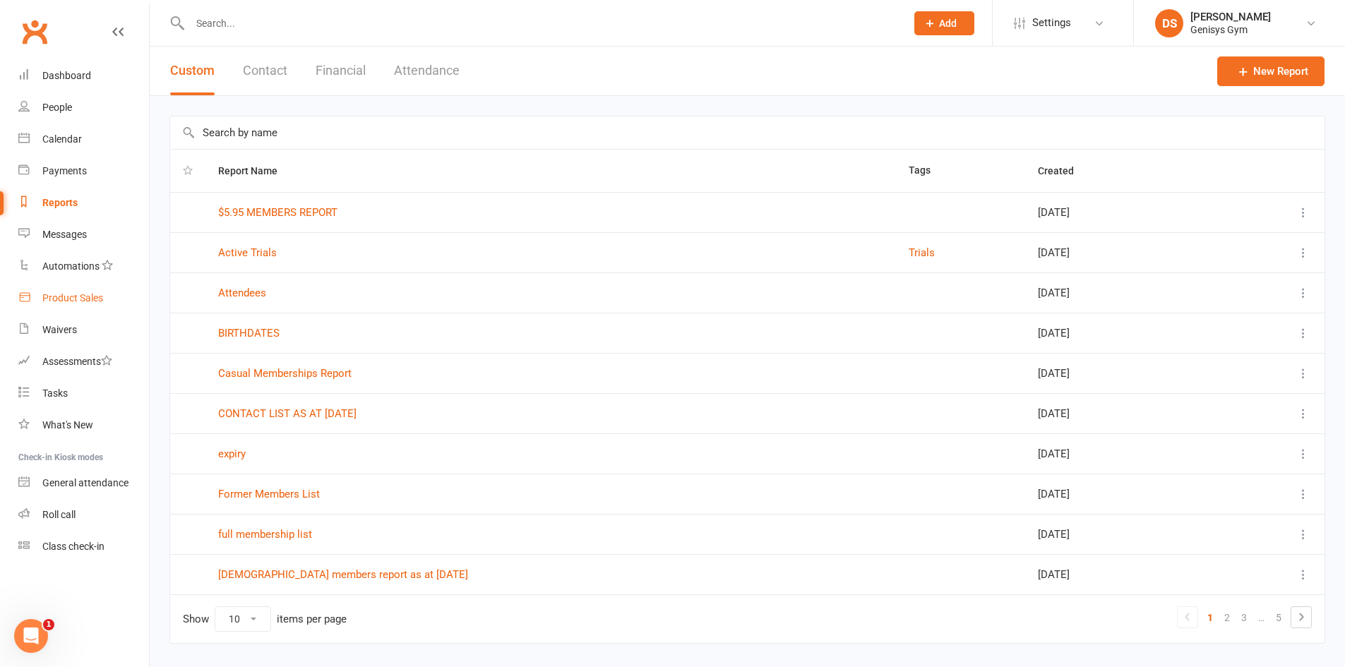
click at [80, 299] on div "Product Sales" at bounding box center [72, 297] width 61 height 11
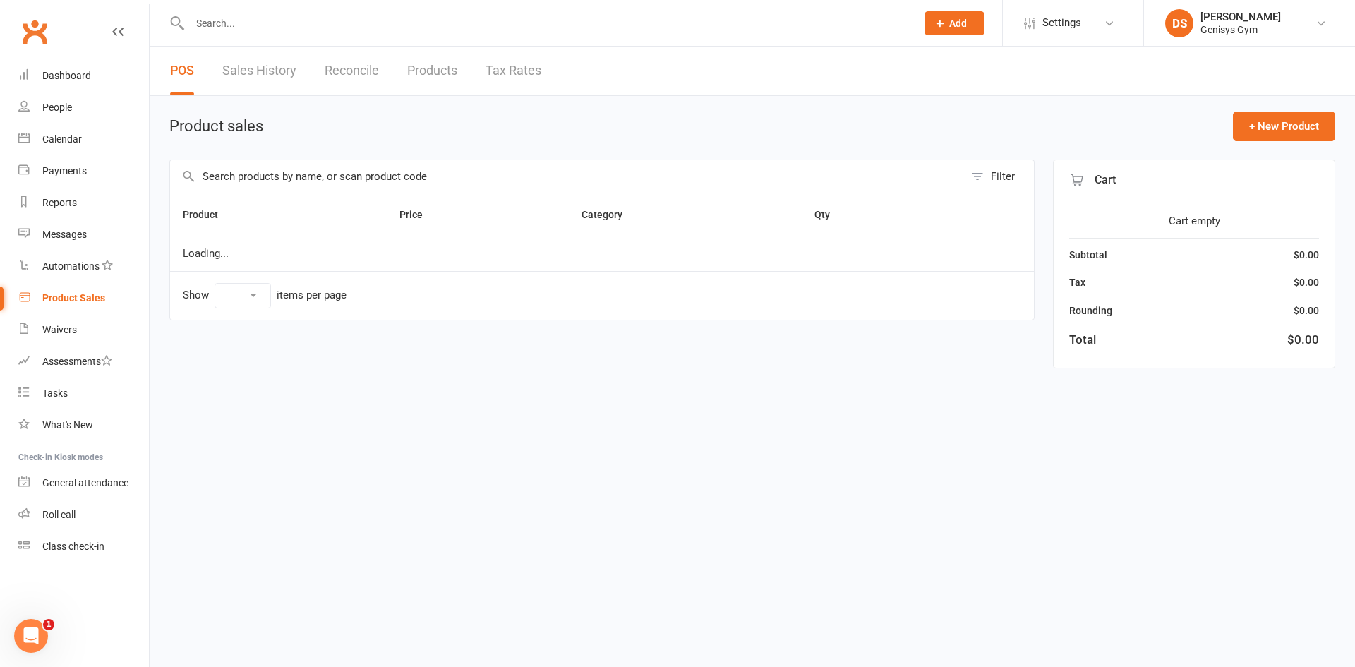
select select "10"
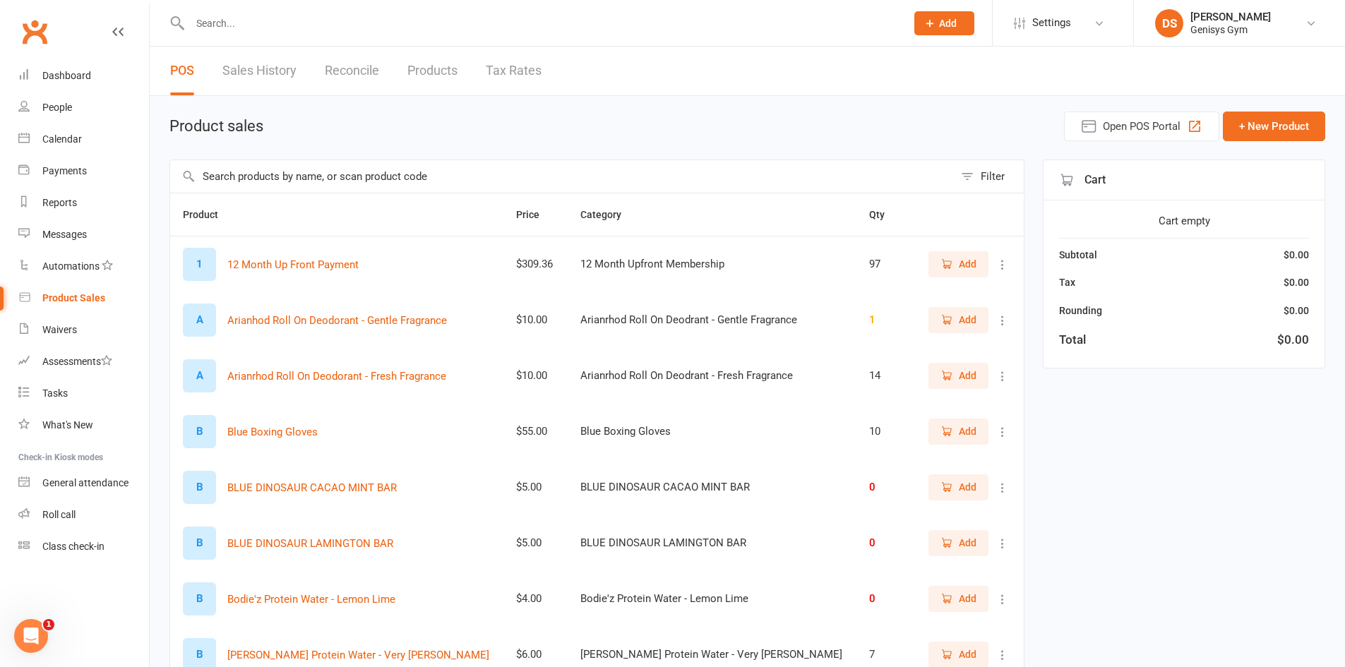
click at [256, 68] on link "Sales History" at bounding box center [259, 71] width 74 height 49
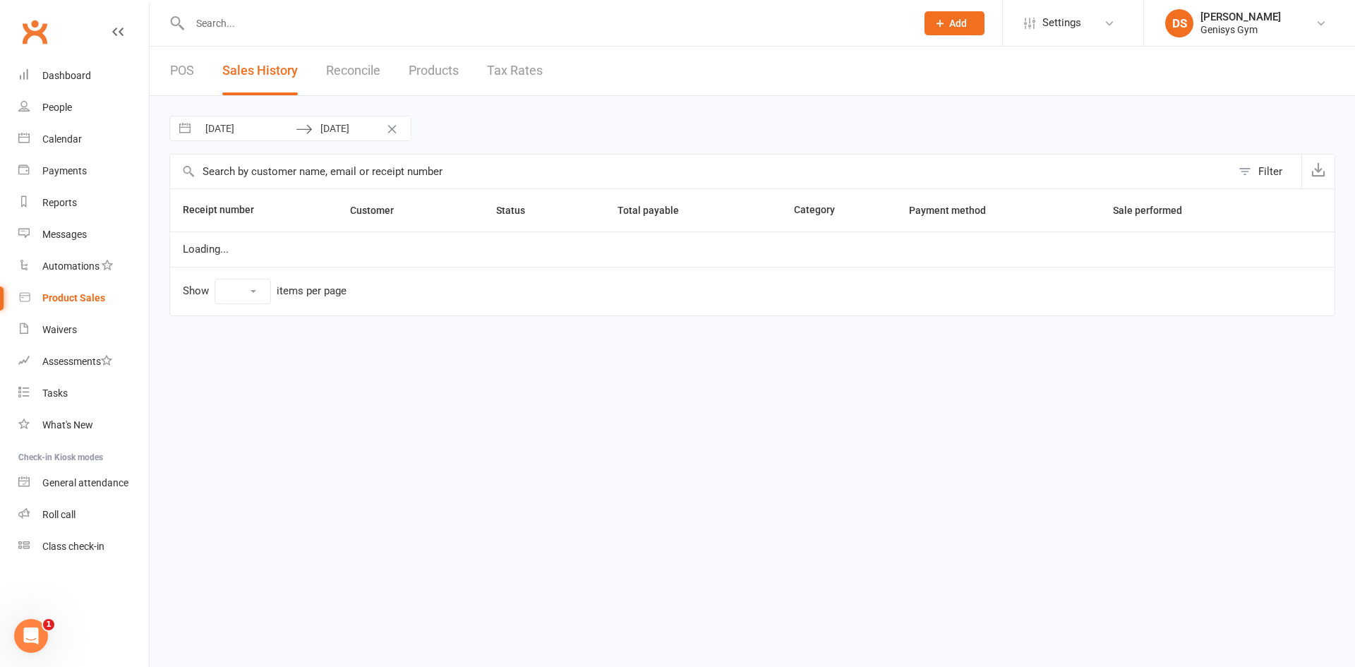
select select "25"
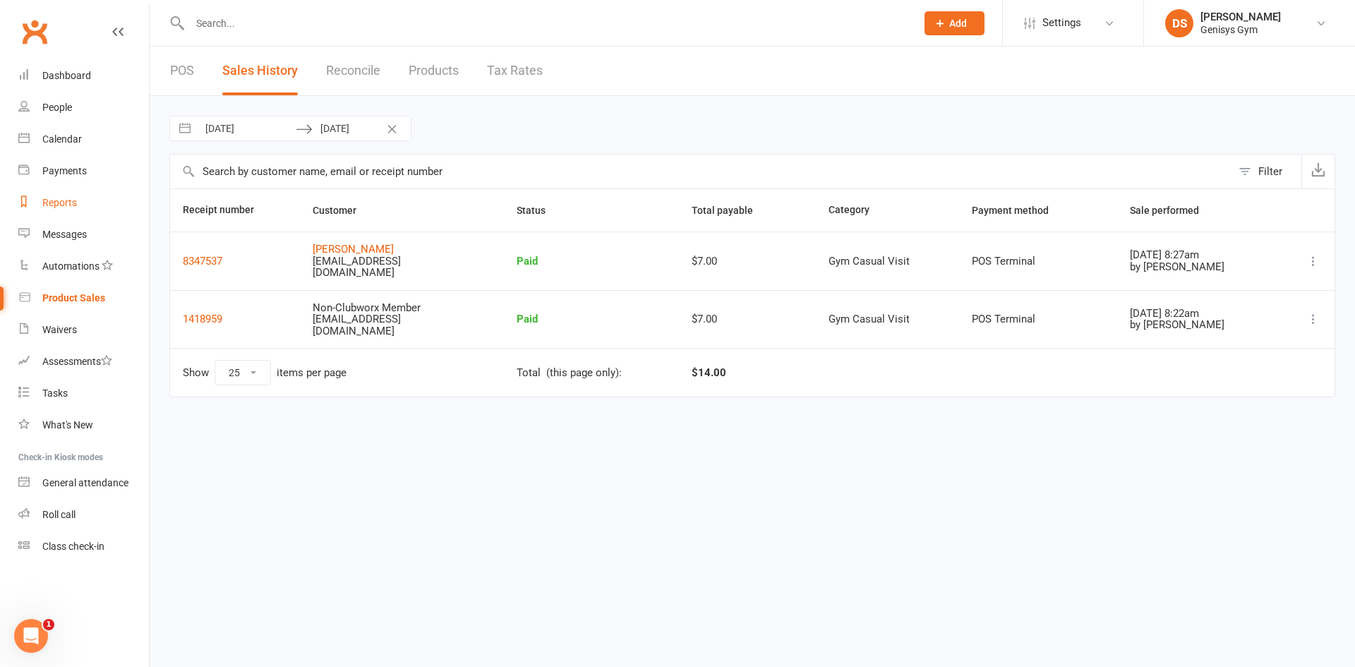
click at [69, 212] on link "Reports" at bounding box center [83, 203] width 131 height 32
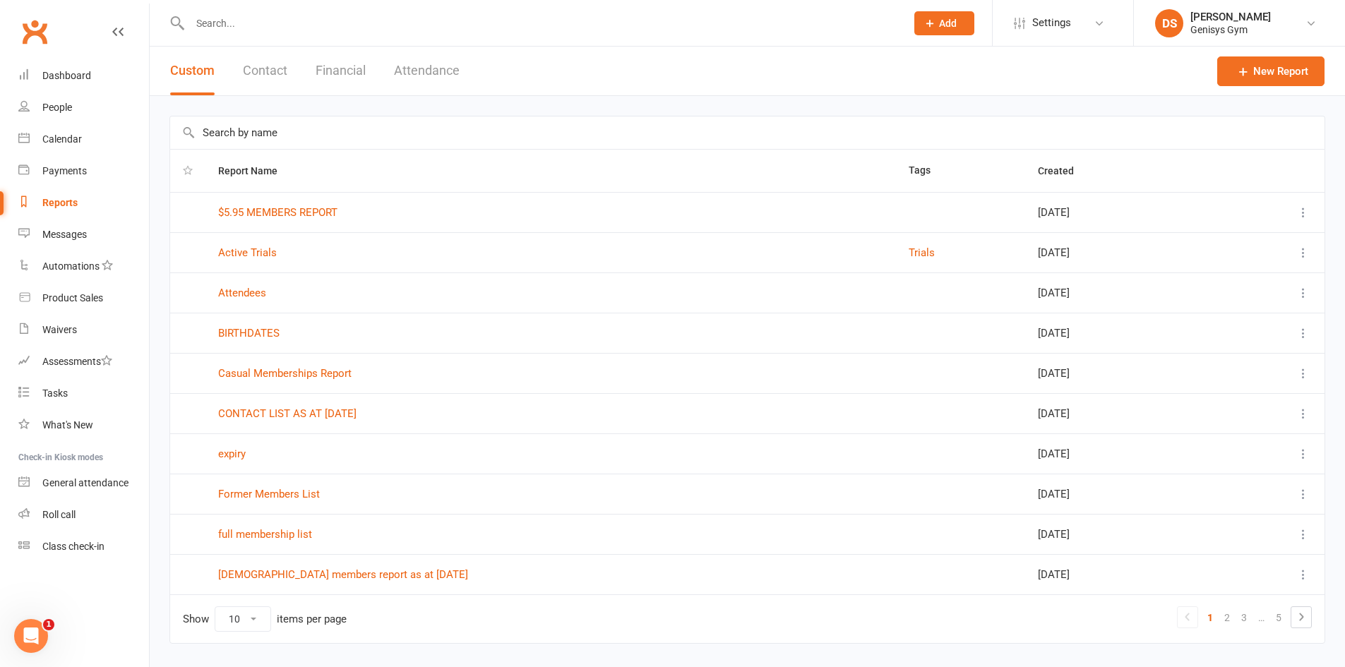
click at [331, 72] on button "Financial" at bounding box center [341, 71] width 50 height 49
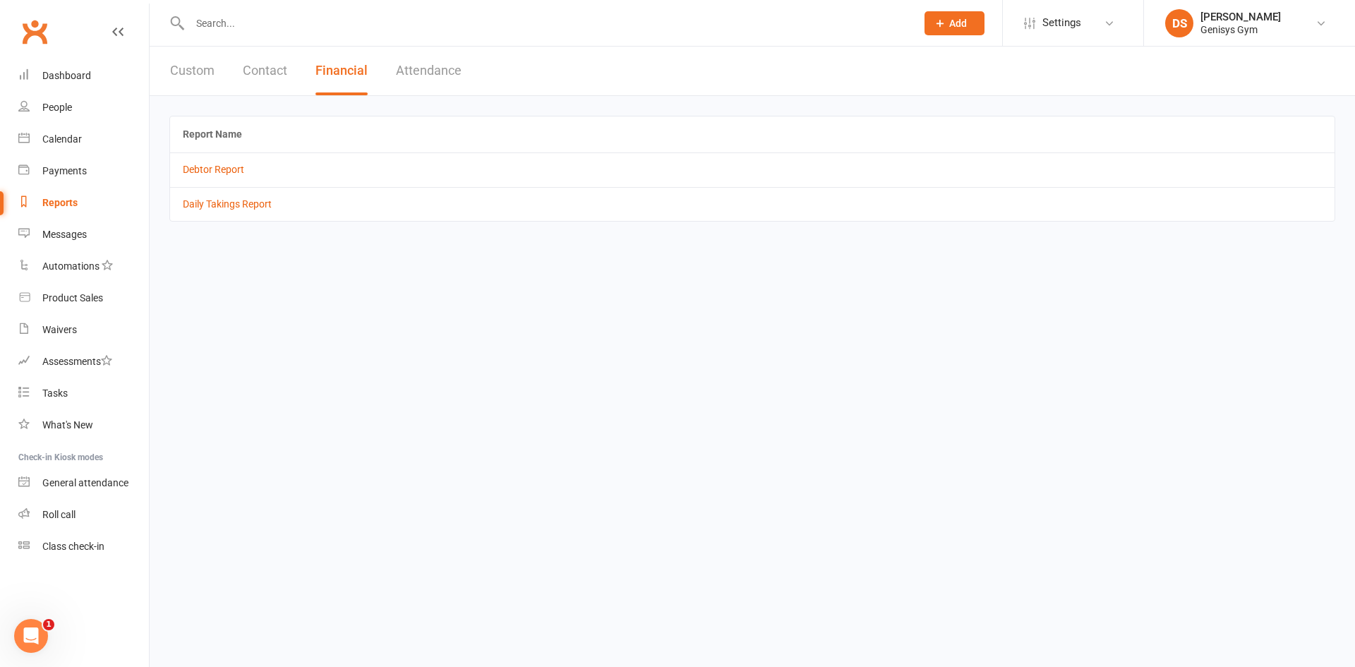
click at [226, 212] on td "Daily Takings Report" at bounding box center [752, 204] width 1165 height 34
click at [230, 203] on link "Daily Takings Report" at bounding box center [227, 203] width 89 height 11
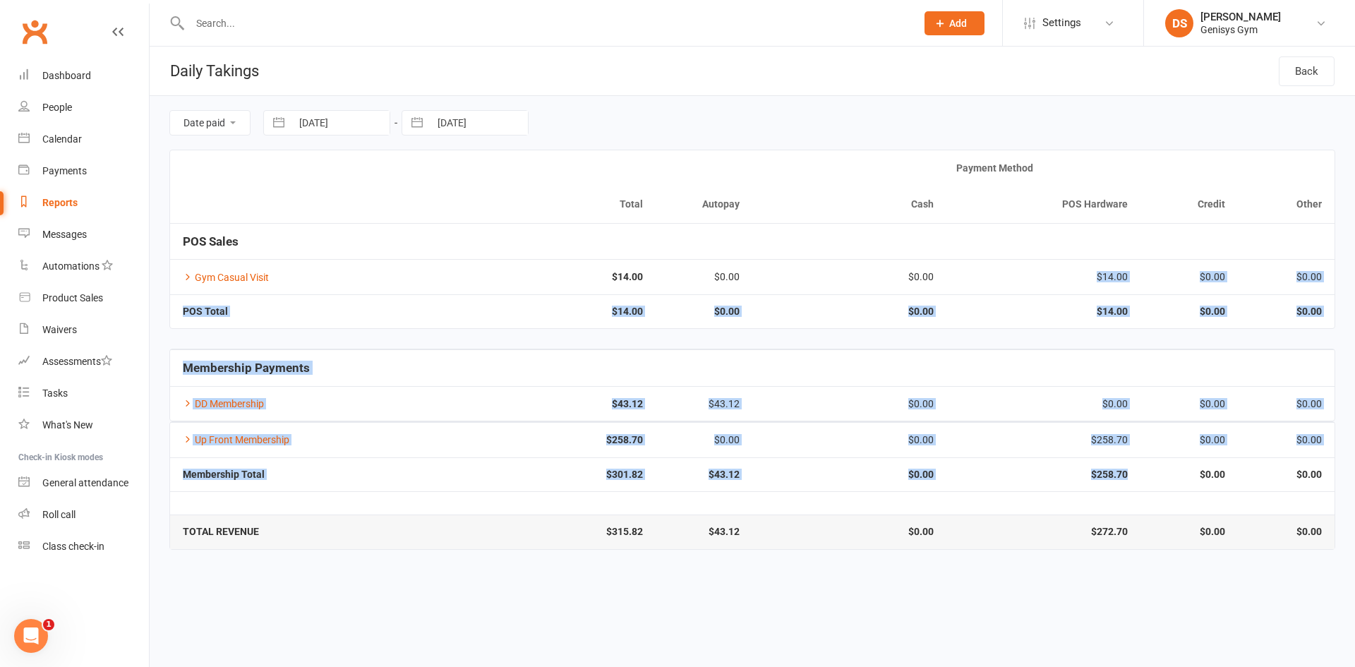
drag, startPoint x: 1129, startPoint y: 483, endPoint x: 1072, endPoint y: 277, distance: 213.2
click at [1072, 277] on div "Date paid Due date [DATE] Navigate forward to interact with the calendar and se…" at bounding box center [753, 323] width 1206 height 454
click at [1078, 275] on div "$14.00" at bounding box center [1043, 277] width 169 height 11
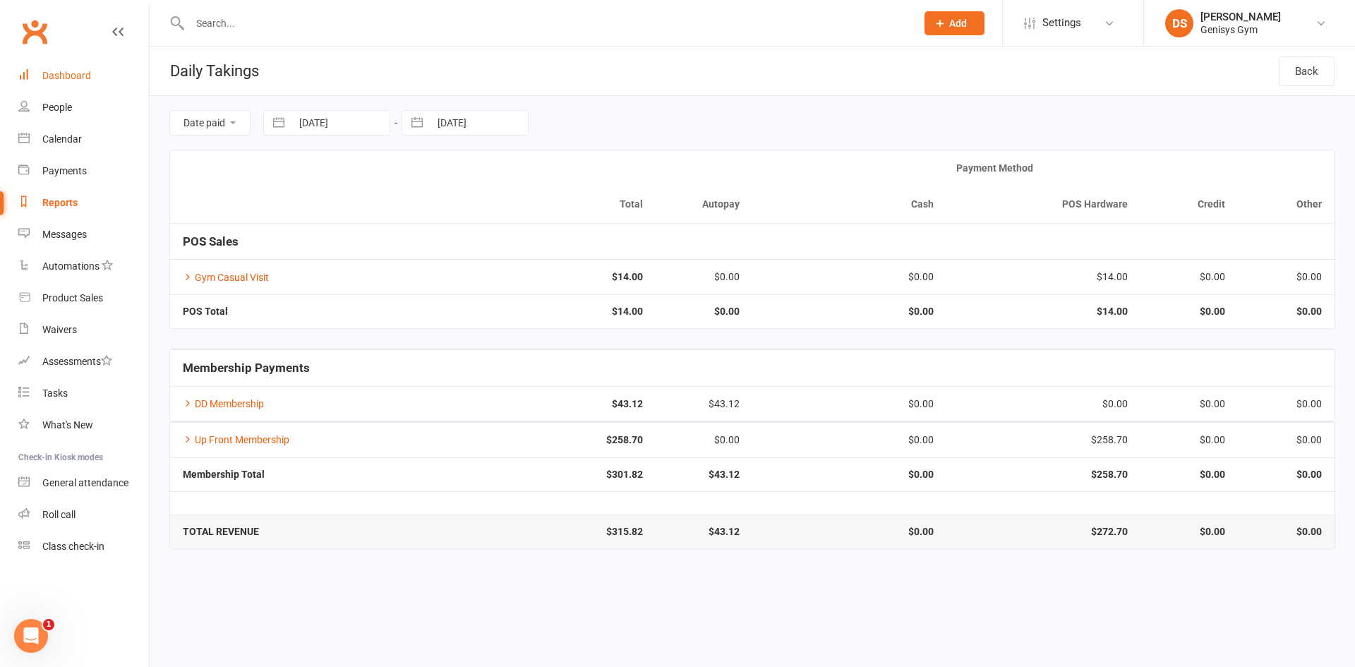
click at [82, 78] on div "Dashboard" at bounding box center [66, 75] width 49 height 11
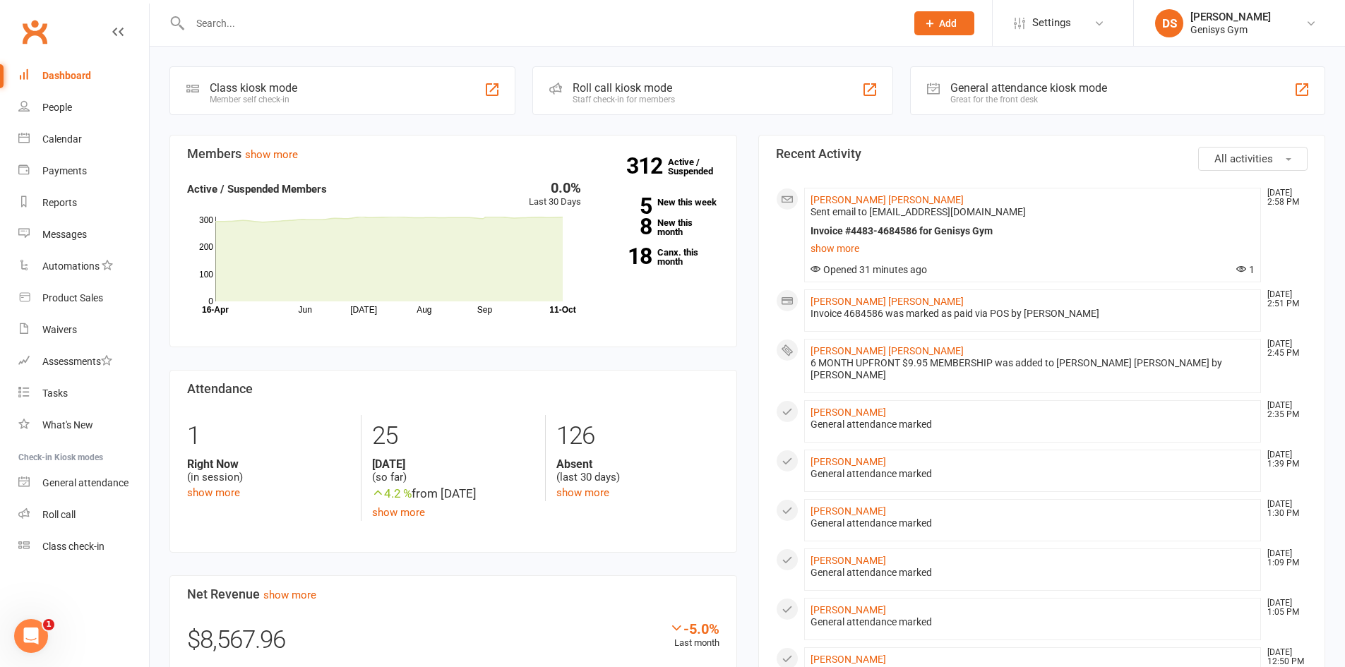
click at [318, 16] on input "text" at bounding box center [541, 23] width 710 height 20
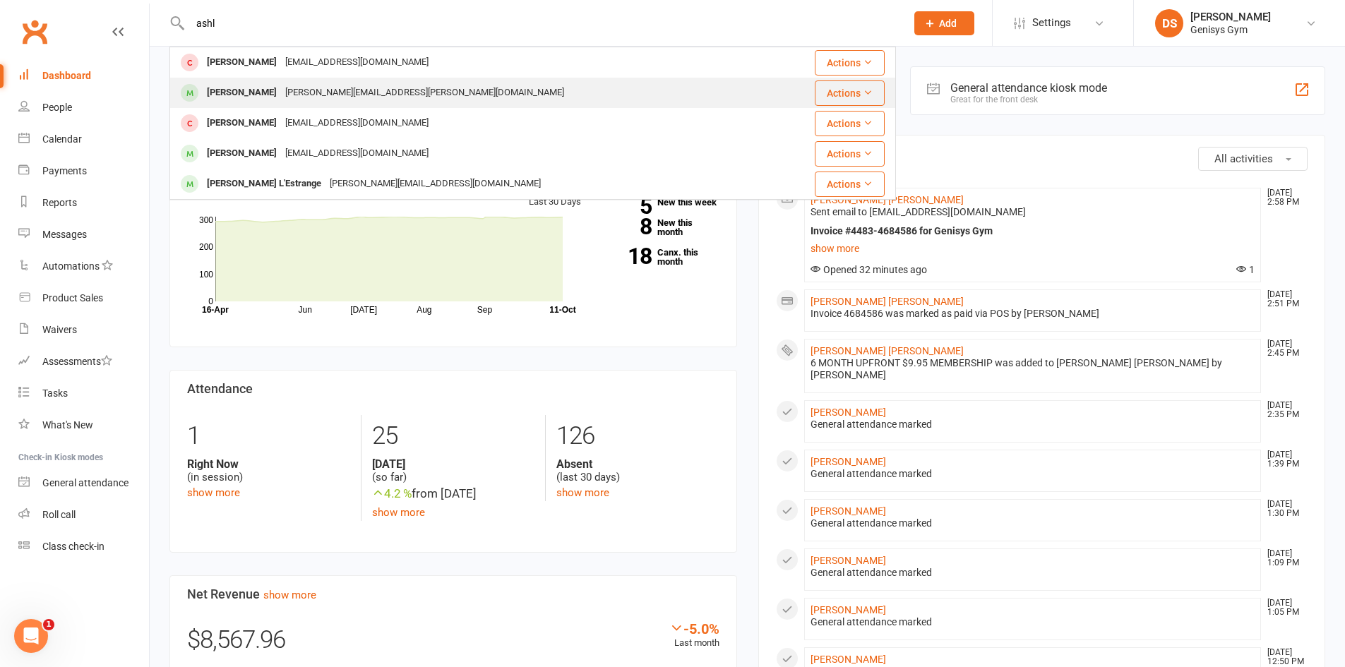
type input "ashl"
click at [280, 102] on div "[PERSON_NAME]" at bounding box center [242, 93] width 78 height 20
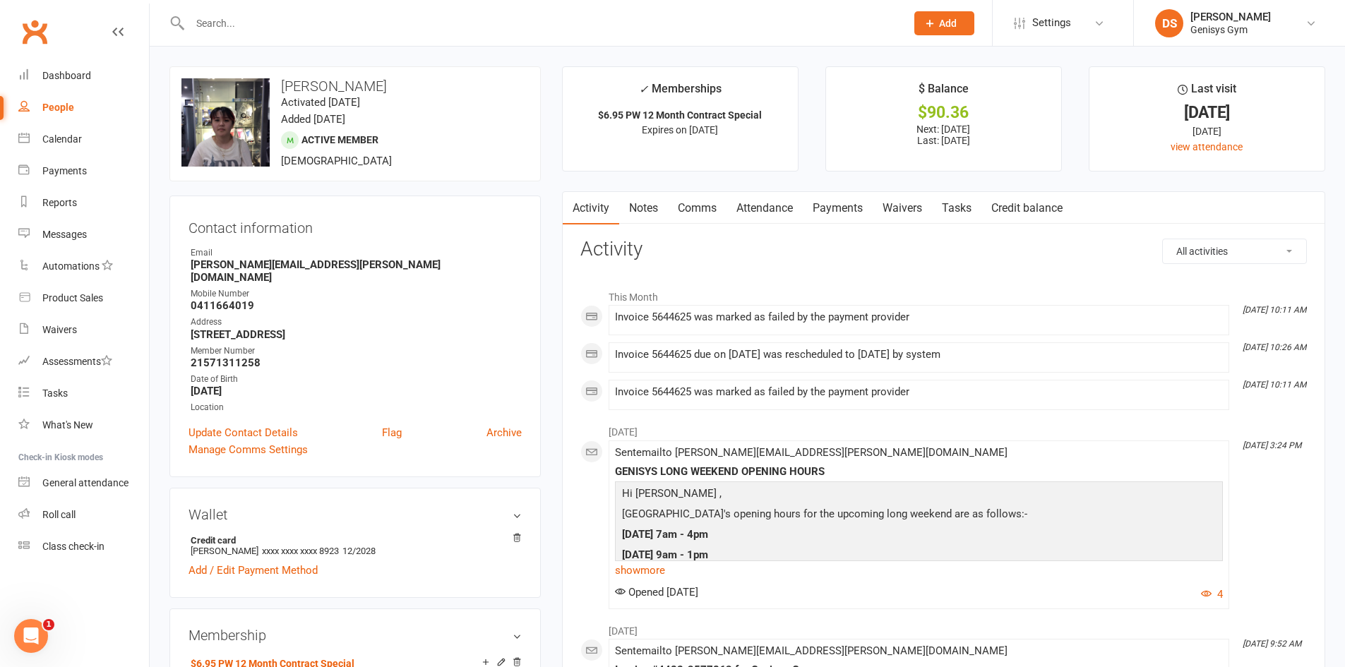
click at [820, 208] on link "Payments" at bounding box center [838, 208] width 70 height 32
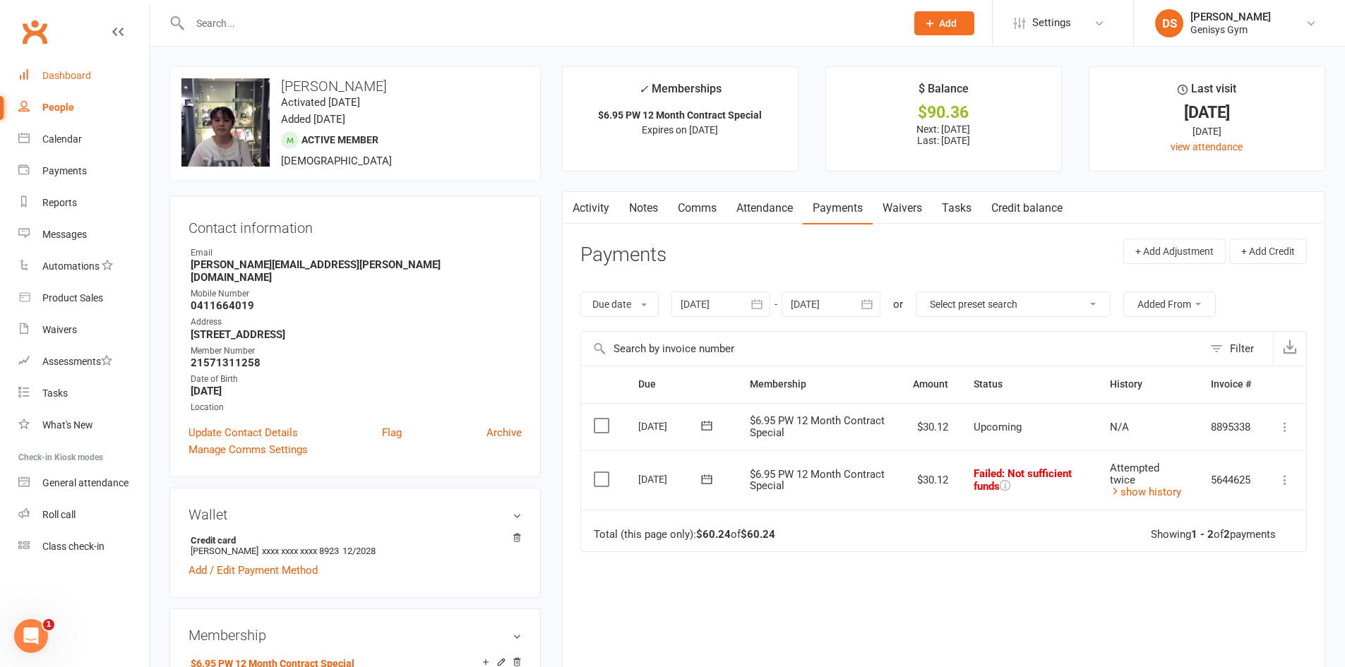
click at [69, 71] on div "Dashboard" at bounding box center [66, 75] width 49 height 11
